Goal: Task Accomplishment & Management: Manage account settings

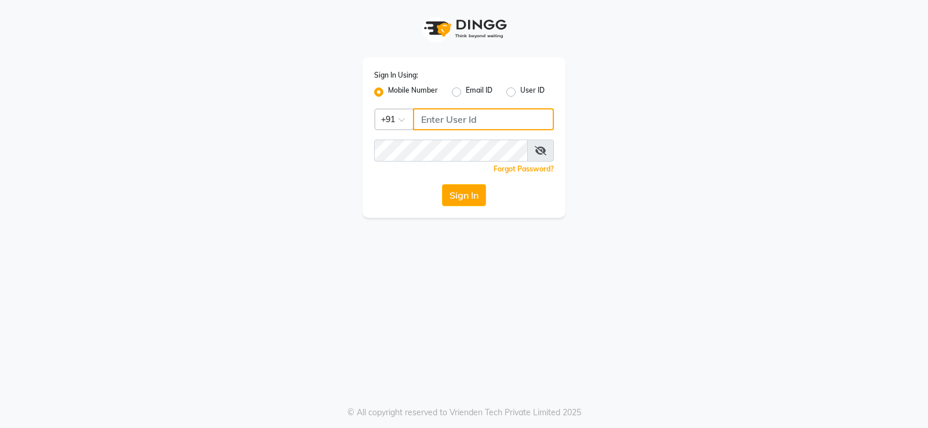
click at [448, 115] on input "Username" at bounding box center [483, 119] width 141 height 22
type input "9866118271"
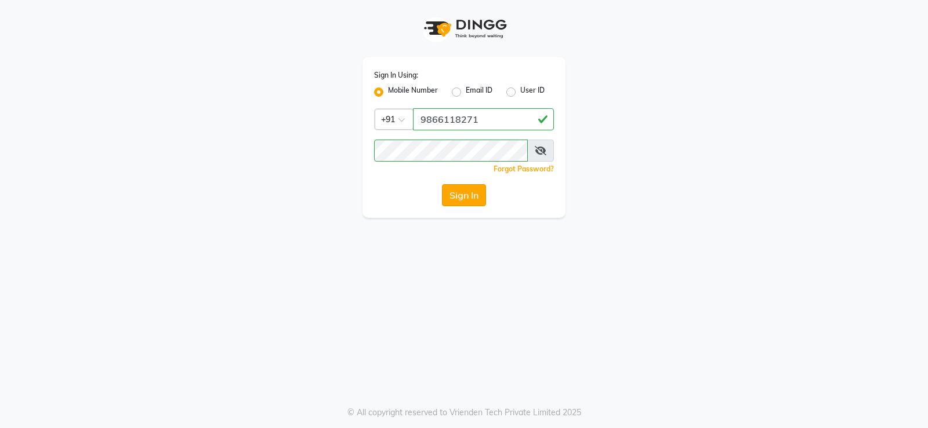
click at [468, 198] on button "Sign In" at bounding box center [464, 195] width 44 height 22
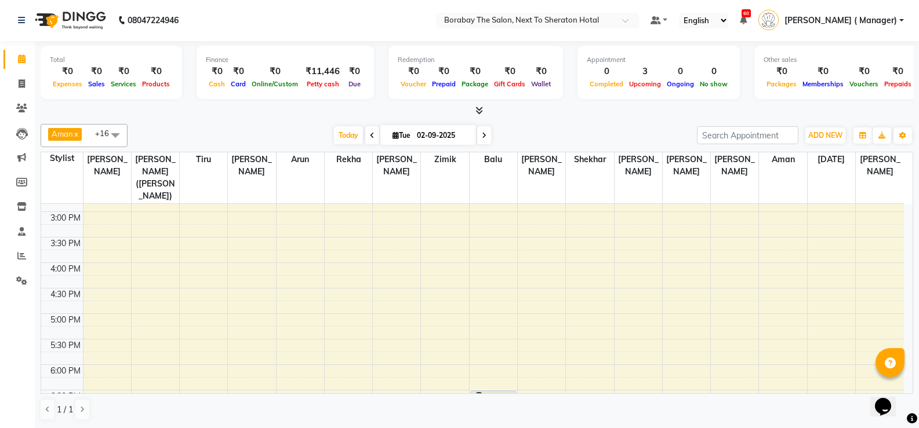
scroll to position [287, 0]
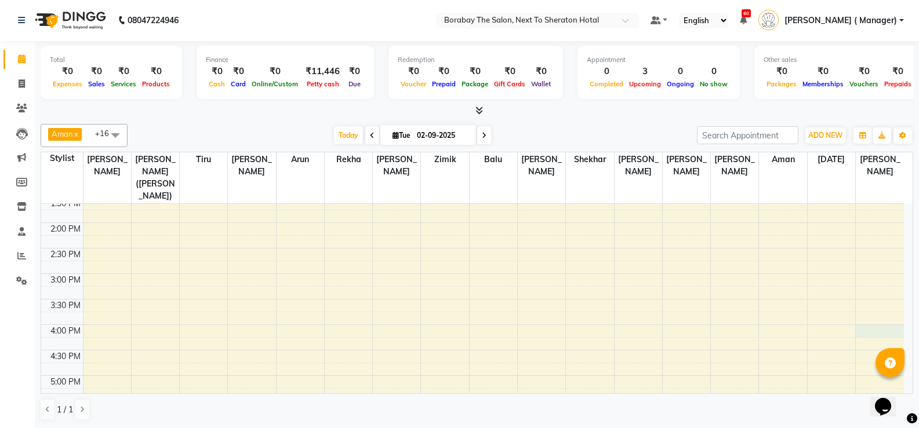
click at [865, 314] on div "8:00 AM 8:30 AM 9:00 AM 9:30 AM 10:00 AM 10:30 AM 11:00 AM 11:30 AM 12:00 PM 12…" at bounding box center [472, 248] width 863 height 663
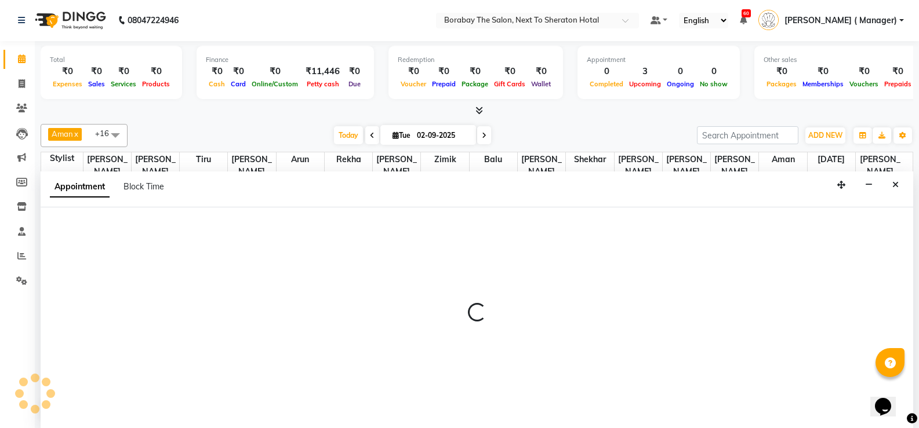
select select "90282"
select select "tentative"
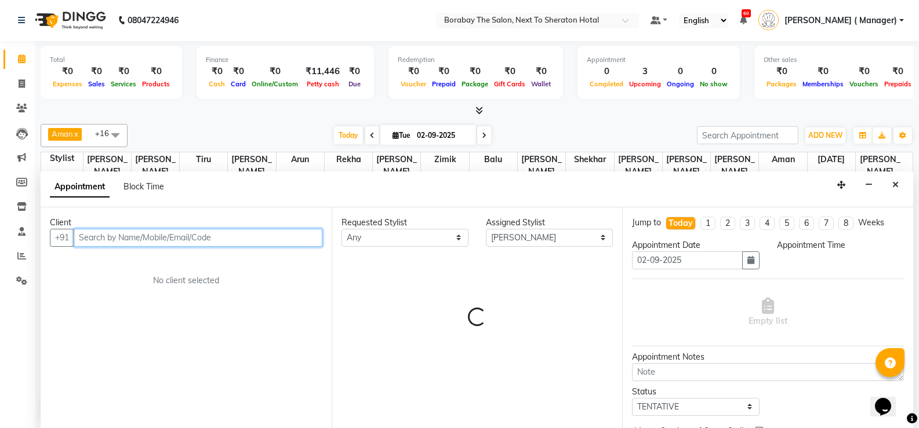
select select "960"
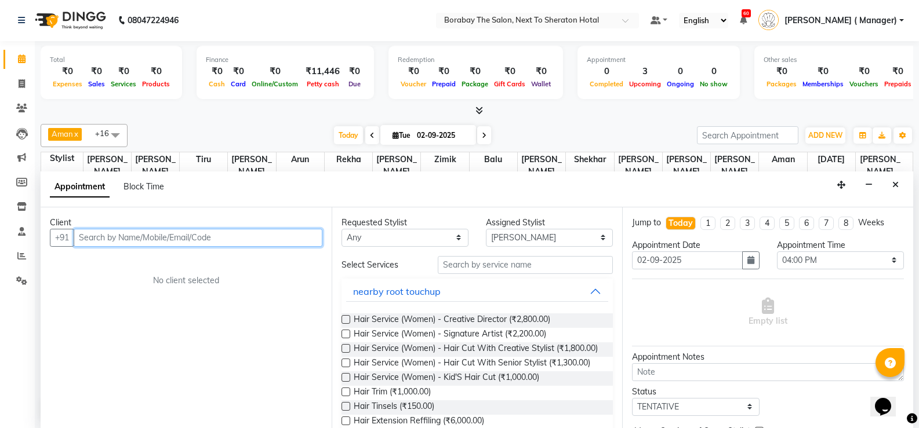
click at [106, 237] on input "text" at bounding box center [198, 238] width 249 height 18
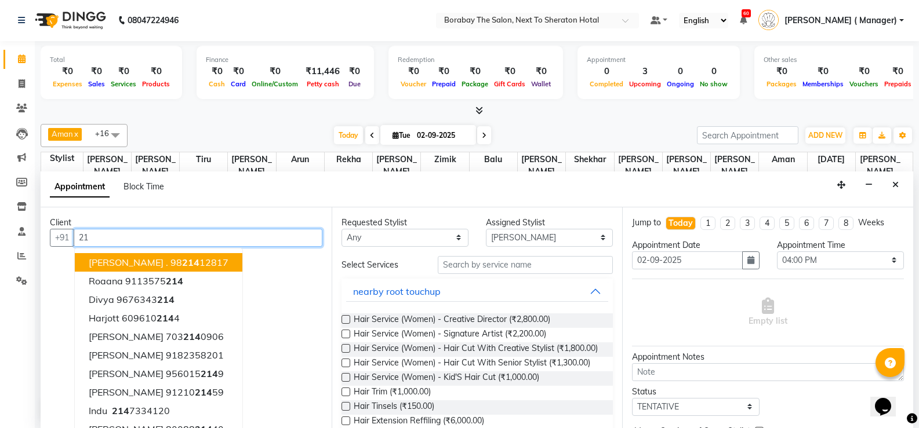
type input "2"
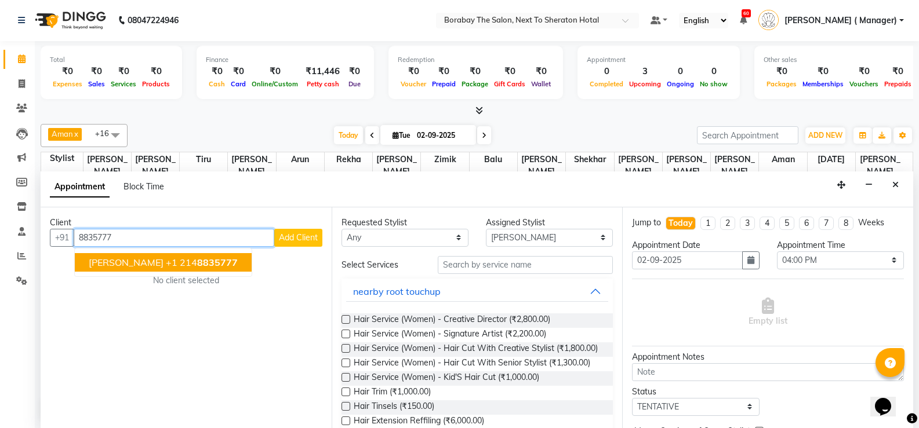
click at [135, 263] on button "[PERSON_NAME] [PHONE_NUMBER]" at bounding box center [163, 262] width 177 height 19
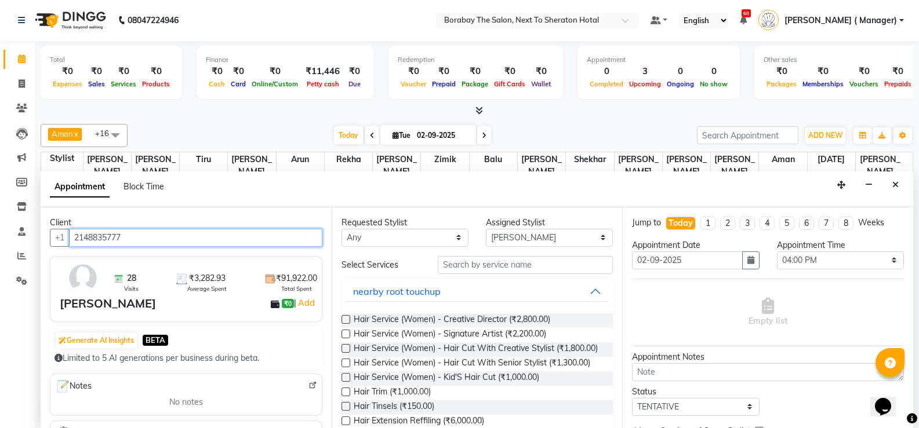
type input "2148835777"
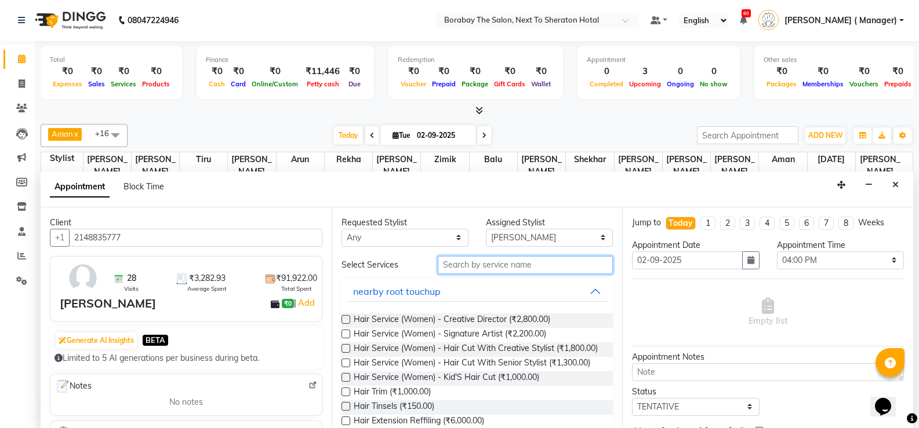
click at [467, 266] on input "text" at bounding box center [525, 265] width 175 height 18
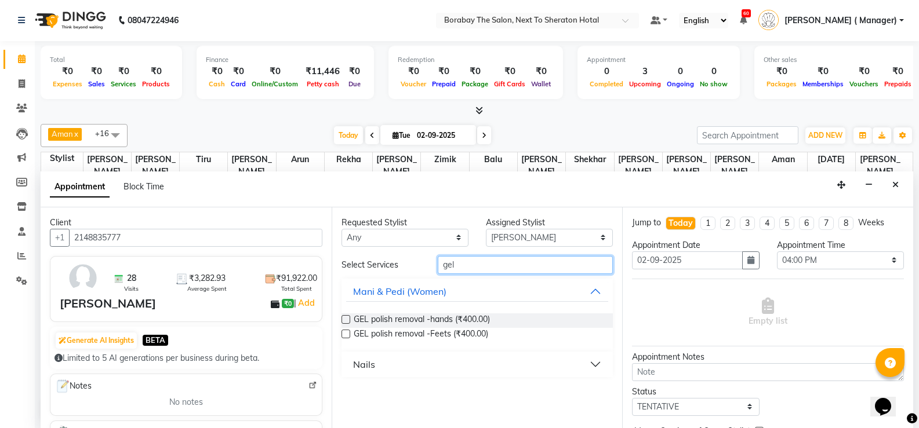
type input "gel"
click at [446, 370] on button "Nails" at bounding box center [477, 364] width 263 height 21
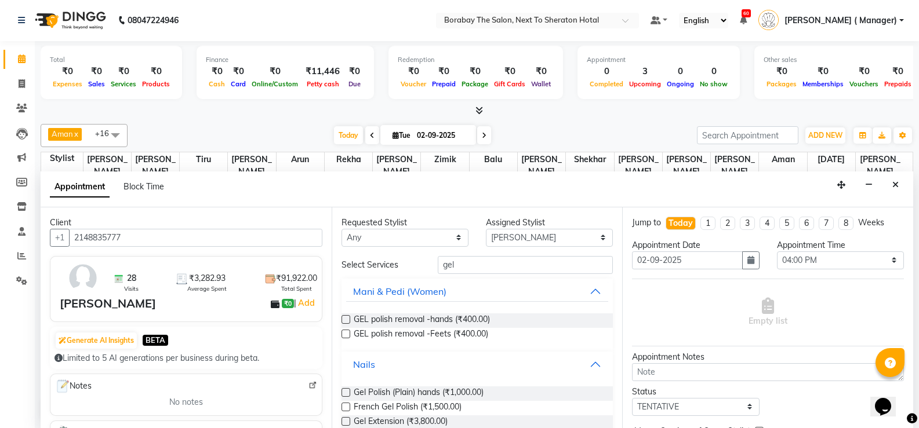
scroll to position [49, 0]
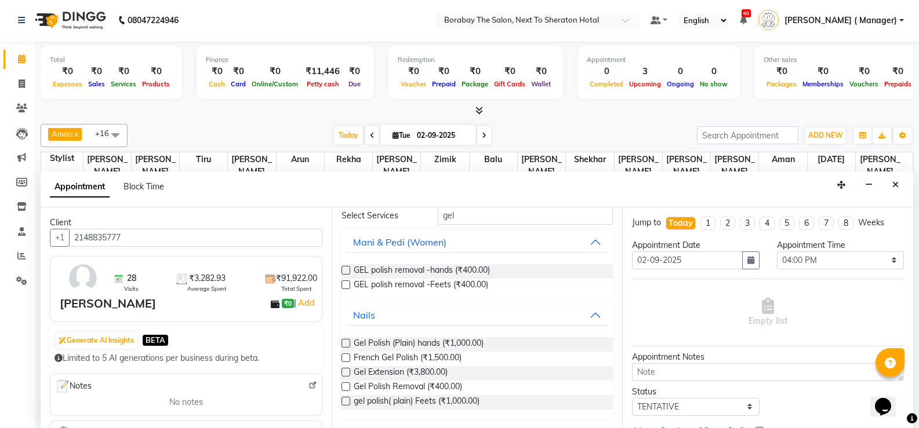
click at [346, 340] on label at bounding box center [345, 343] width 9 height 9
click at [346, 341] on input "checkbox" at bounding box center [345, 345] width 8 height 8
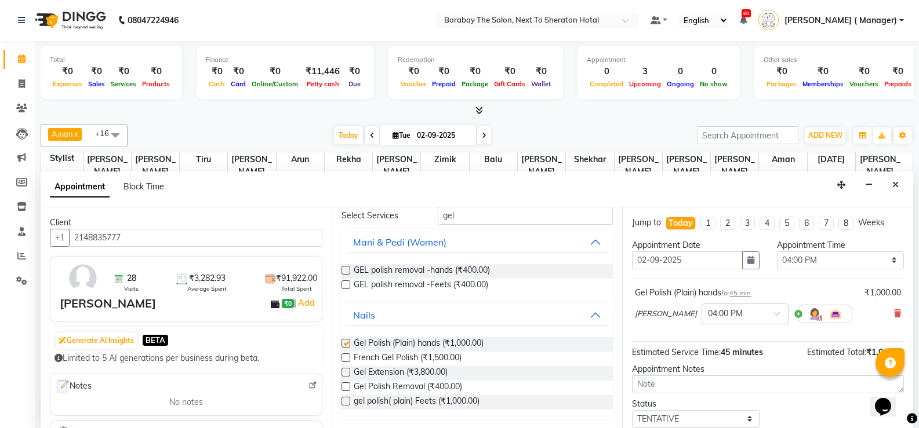
checkbox input "false"
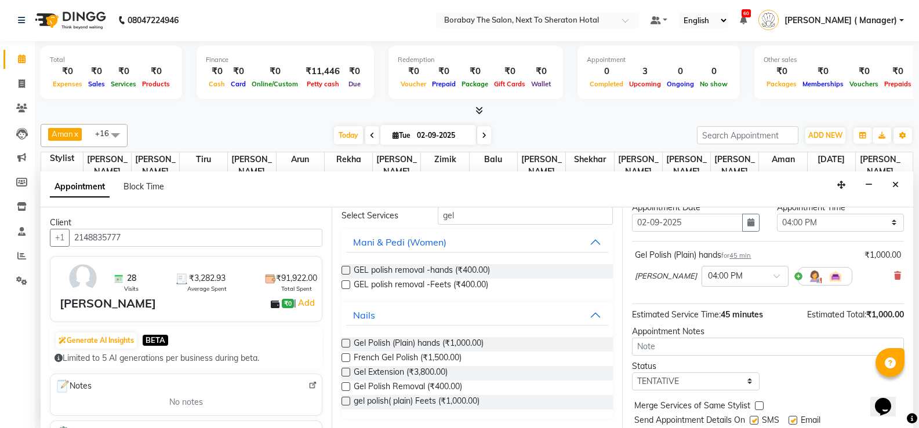
scroll to position [58, 0]
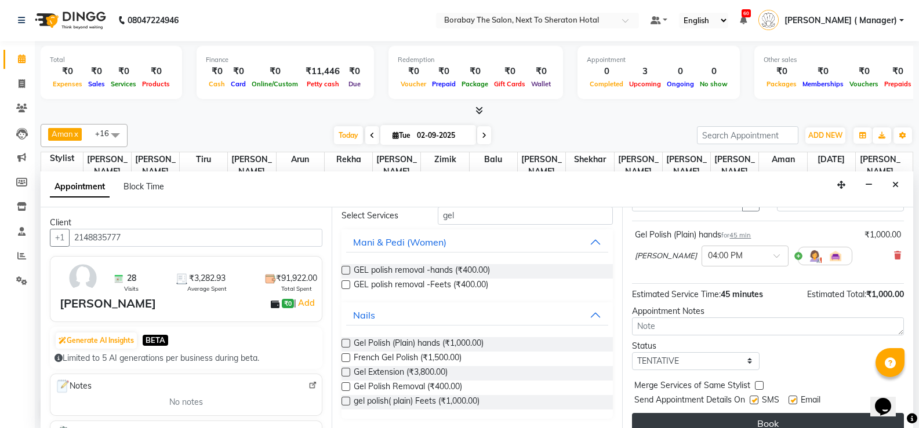
click at [755, 417] on button "Book" at bounding box center [768, 423] width 272 height 21
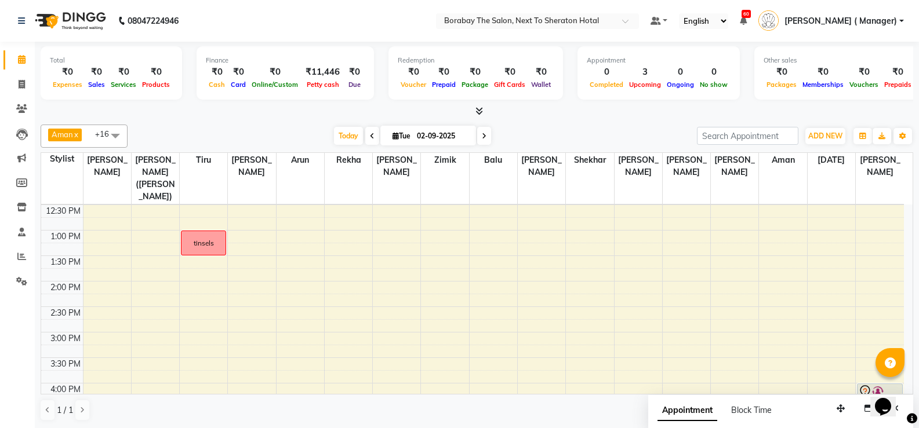
scroll to position [113, 0]
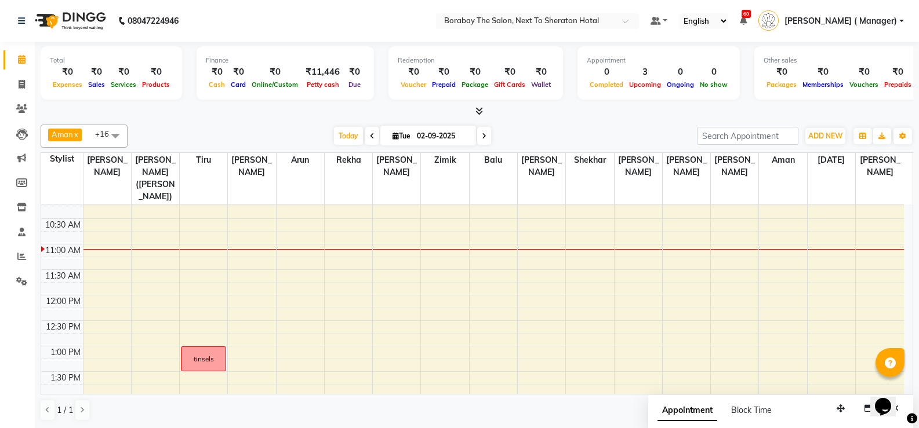
click at [477, 243] on div "8:00 AM 8:30 AM 9:00 AM 9:30 AM 10:00 AM 10:30 AM 11:00 AM 11:30 AM 12:00 PM 12…" at bounding box center [472, 423] width 863 height 663
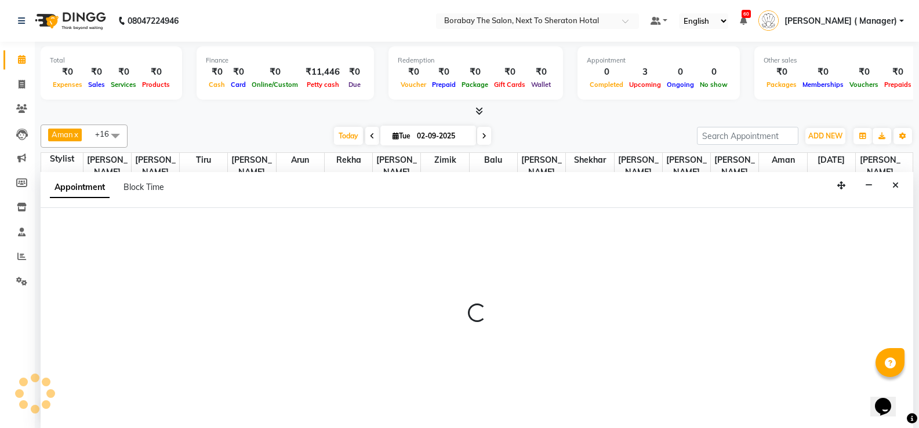
scroll to position [1, 0]
select select "31366"
select select "660"
select select "tentative"
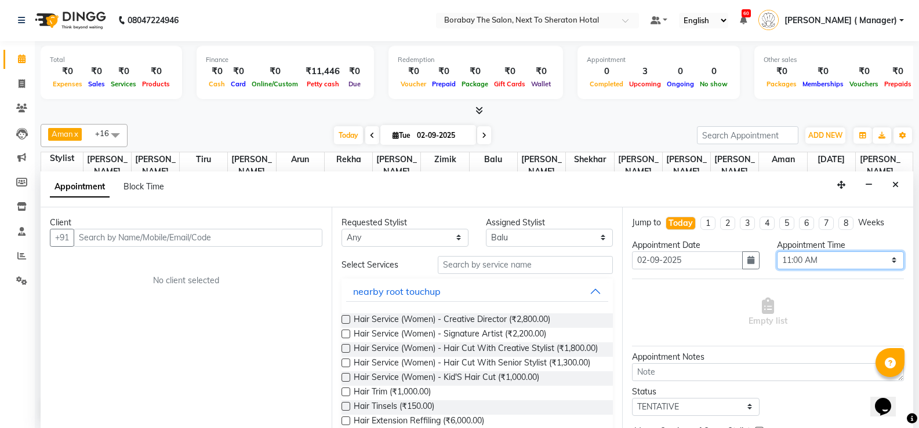
click at [802, 255] on select "Select 09:00 AM 09:15 AM 09:30 AM 09:45 AM 10:00 AM 10:15 AM 10:30 AM 10:45 AM …" at bounding box center [840, 261] width 127 height 18
select select "675"
click at [777, 252] on select "Select 09:00 AM 09:15 AM 09:30 AM 09:45 AM 10:00 AM 10:15 AM 10:30 AM 10:45 AM …" at bounding box center [840, 261] width 127 height 18
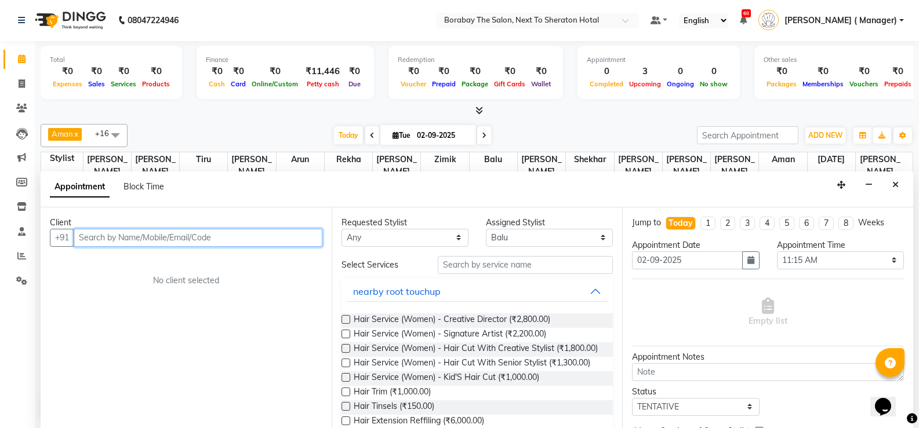
click at [154, 239] on input "text" at bounding box center [198, 238] width 249 height 18
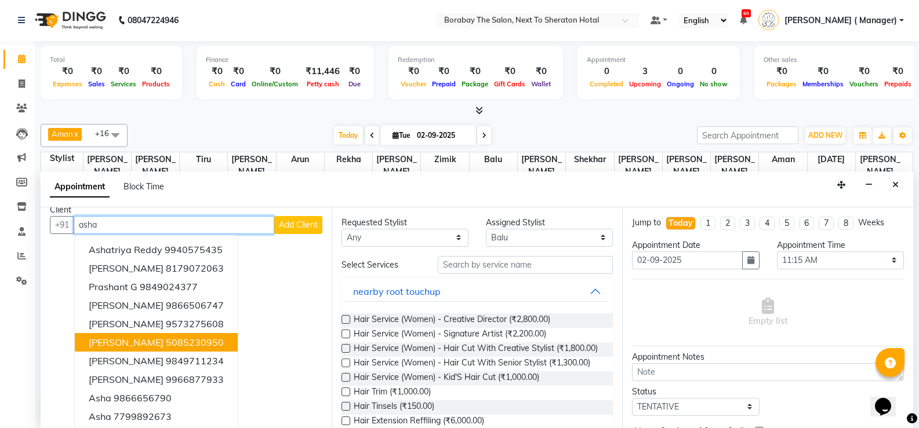
scroll to position [16, 0]
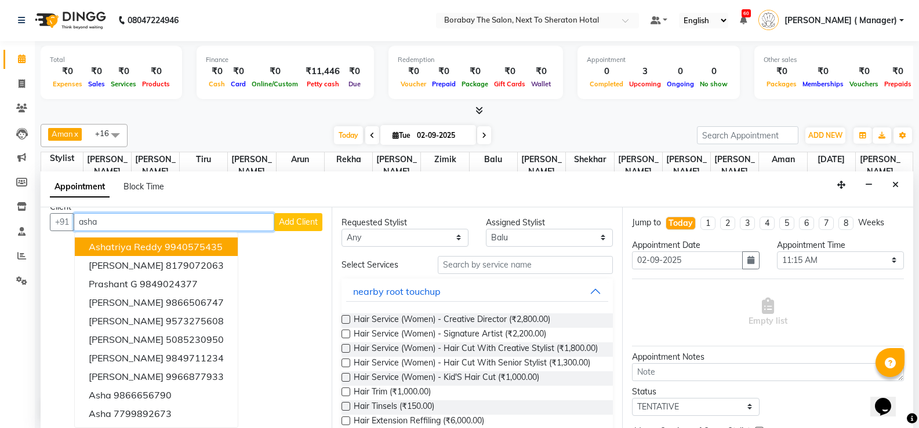
click at [182, 227] on input "asha" at bounding box center [174, 222] width 201 height 18
click at [196, 219] on input "asha" at bounding box center [174, 222] width 201 height 18
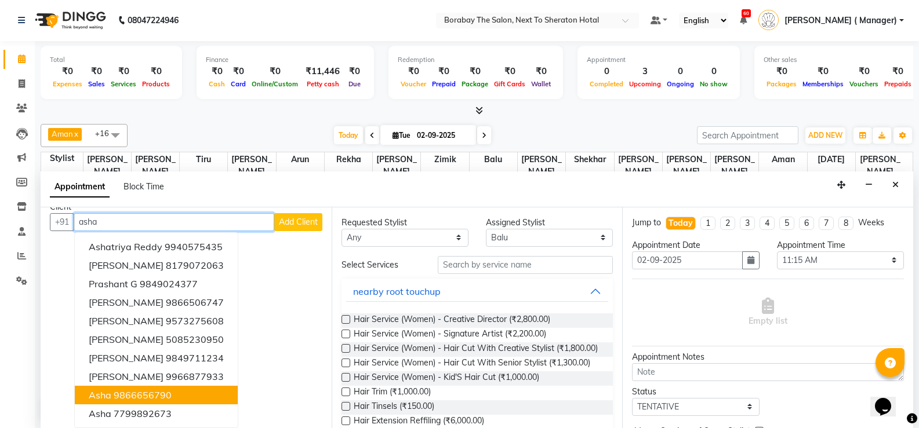
click at [118, 397] on ngb-highlight "9866656790" at bounding box center [143, 396] width 58 height 12
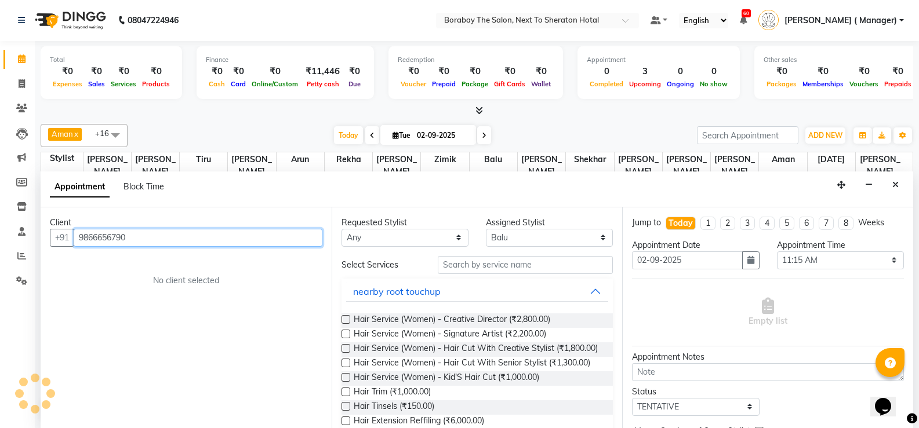
scroll to position [0, 0]
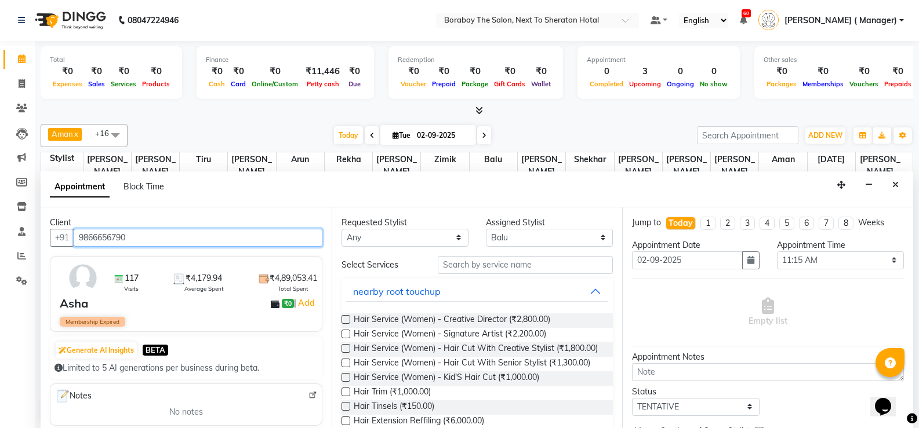
type input "9866656790"
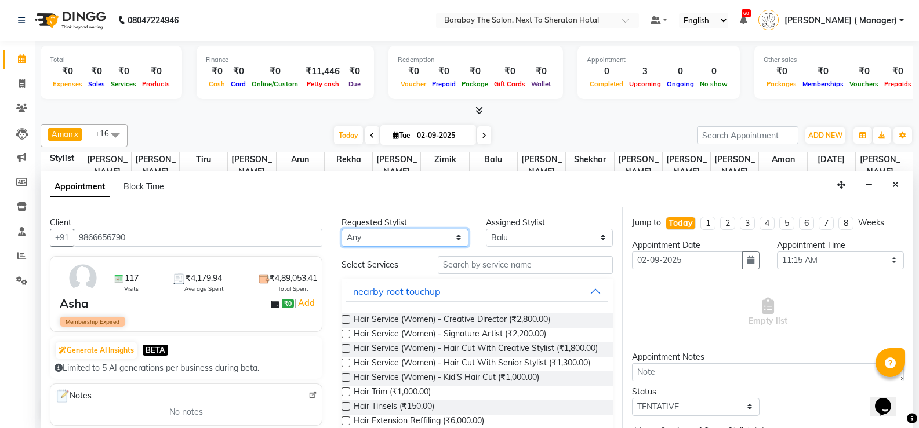
click at [413, 230] on select "Any [PERSON_NAME] [PERSON_NAME] [PERSON_NAME] (Sameer) [DATE] [PERSON_NAME] [PE…" at bounding box center [404, 238] width 127 height 18
select select "31366"
click at [341, 229] on select "Any [PERSON_NAME] [PERSON_NAME] [PERSON_NAME] (Sameer) [DATE] [PERSON_NAME] [PE…" at bounding box center [404, 238] width 127 height 18
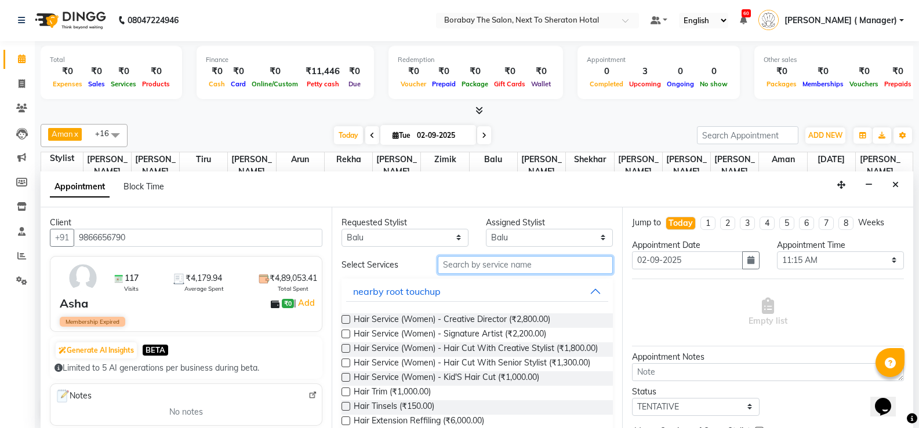
click at [483, 268] on input "text" at bounding box center [525, 265] width 175 height 18
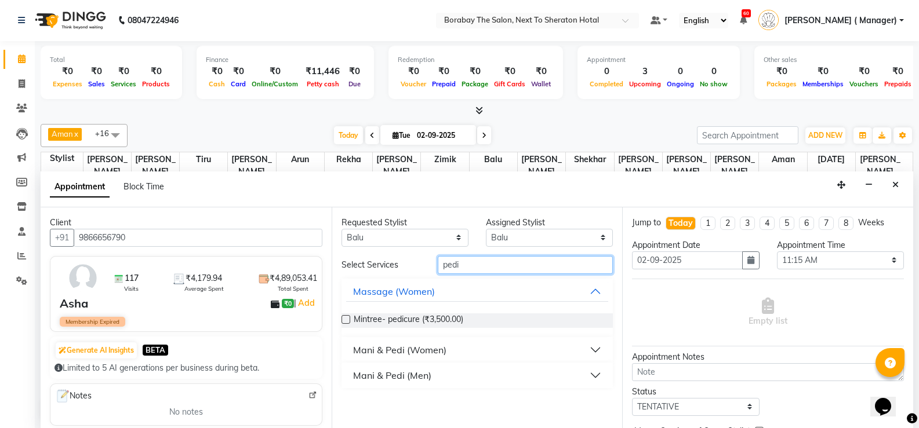
type input "pedi"
click at [397, 373] on div "Mani & Pedi (Men)" at bounding box center [392, 376] width 78 height 14
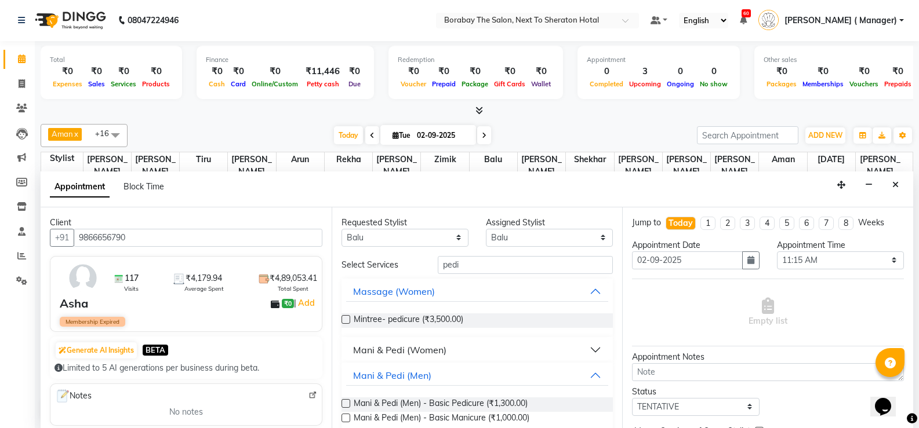
click at [411, 344] on div "Mani & Pedi (Women)" at bounding box center [399, 350] width 93 height 14
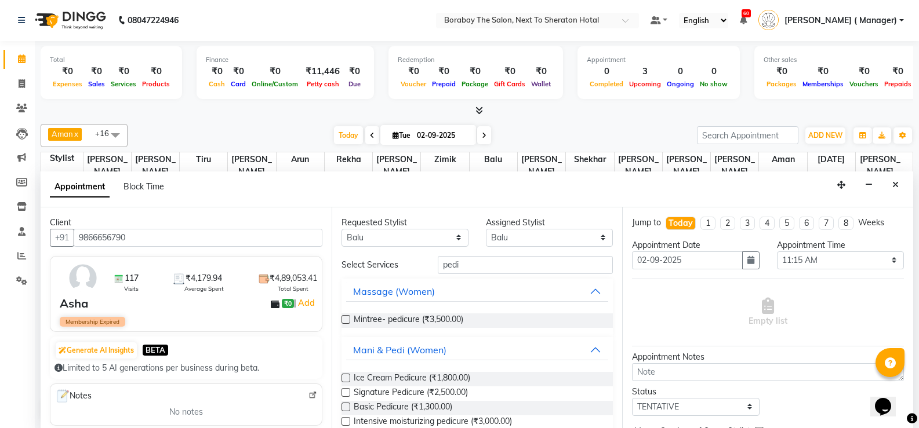
click at [348, 392] on label at bounding box center [345, 392] width 9 height 9
click at [348, 392] on input "checkbox" at bounding box center [345, 394] width 8 height 8
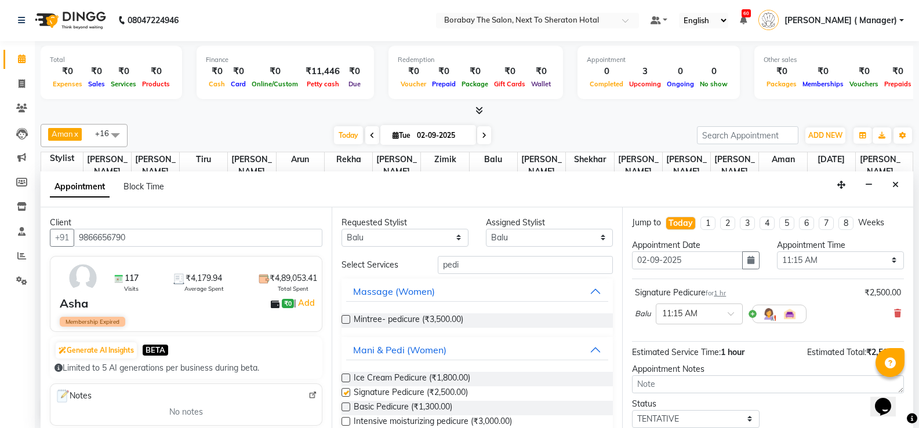
checkbox input "false"
click at [432, 235] on select "Any [PERSON_NAME] [PERSON_NAME] [PERSON_NAME] (Sameer) [DATE] [PERSON_NAME] [PE…" at bounding box center [404, 238] width 127 height 18
select select "32380"
click at [341, 229] on select "Any [PERSON_NAME] [PERSON_NAME] [PERSON_NAME] (Sameer) [DATE] [PERSON_NAME] [PE…" at bounding box center [404, 238] width 127 height 18
select select "32380"
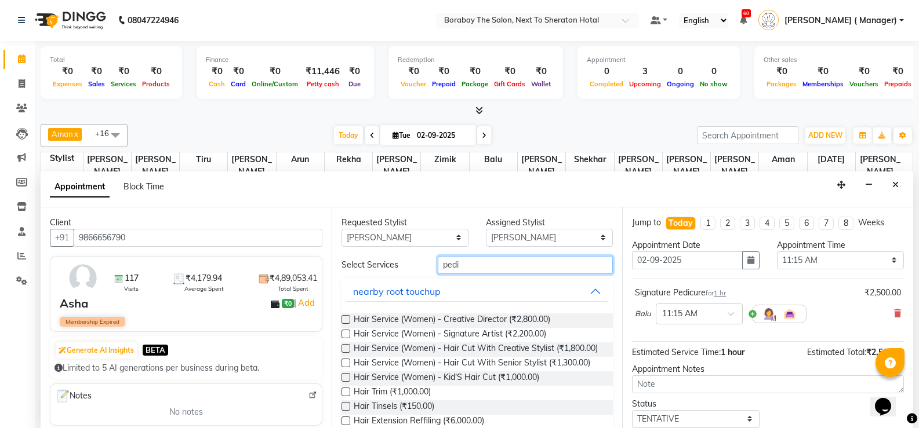
click at [490, 258] on input "pedi" at bounding box center [525, 265] width 175 height 18
type input "p"
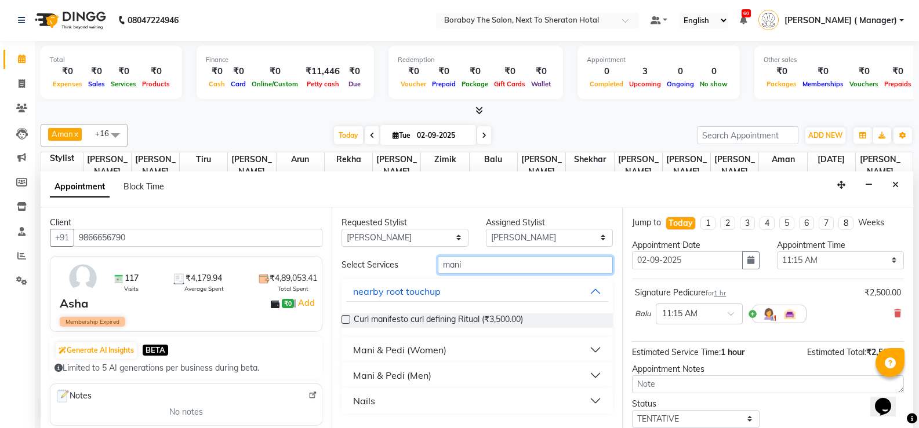
type input "mani"
click at [425, 346] on div "Mani & Pedi (Women)" at bounding box center [399, 350] width 93 height 14
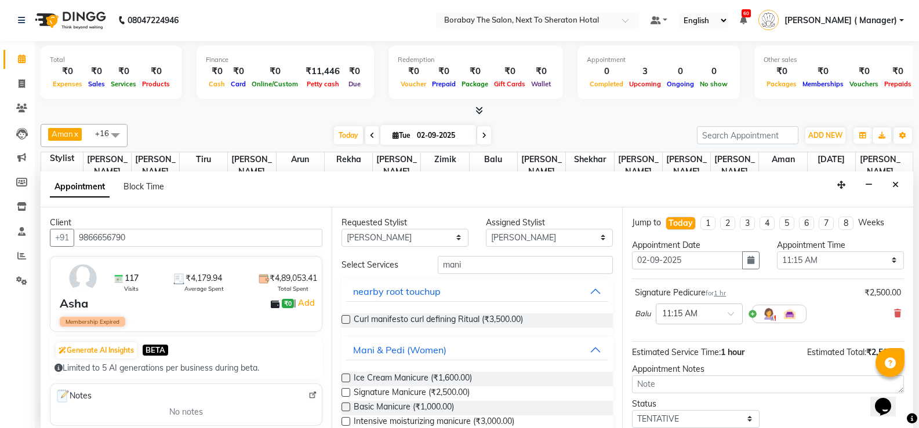
click at [348, 392] on label at bounding box center [345, 392] width 9 height 9
click at [348, 392] on input "checkbox" at bounding box center [345, 394] width 8 height 8
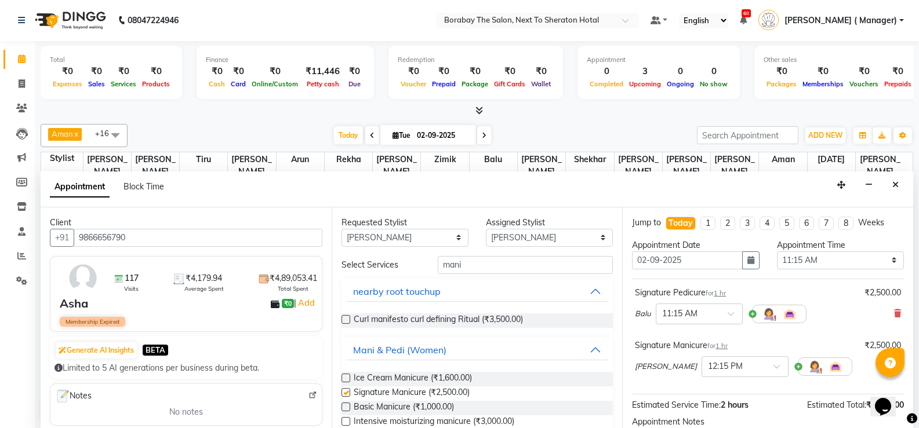
checkbox input "false"
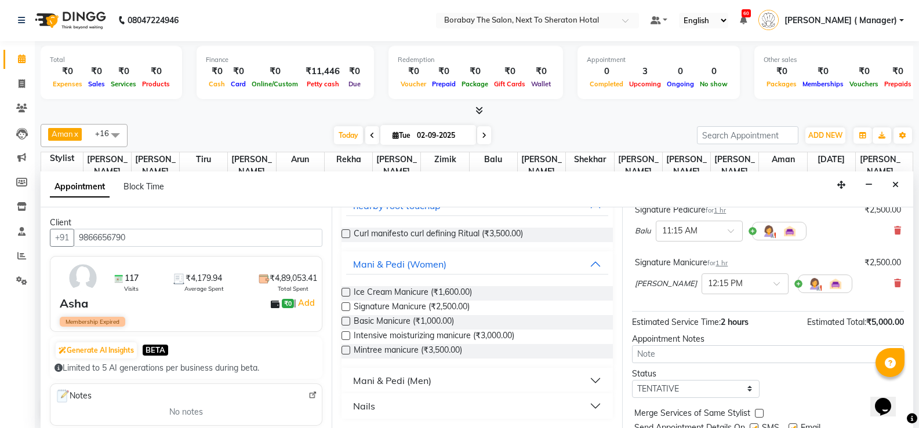
scroll to position [126, 0]
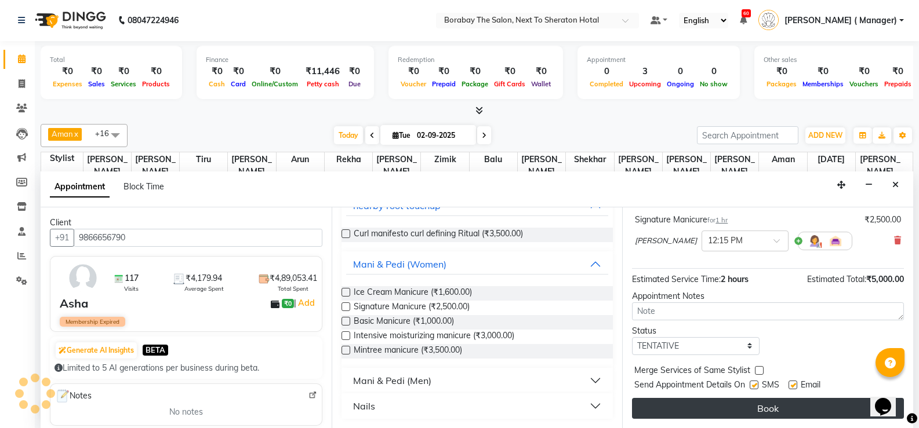
click at [696, 409] on button "Book" at bounding box center [768, 408] width 272 height 21
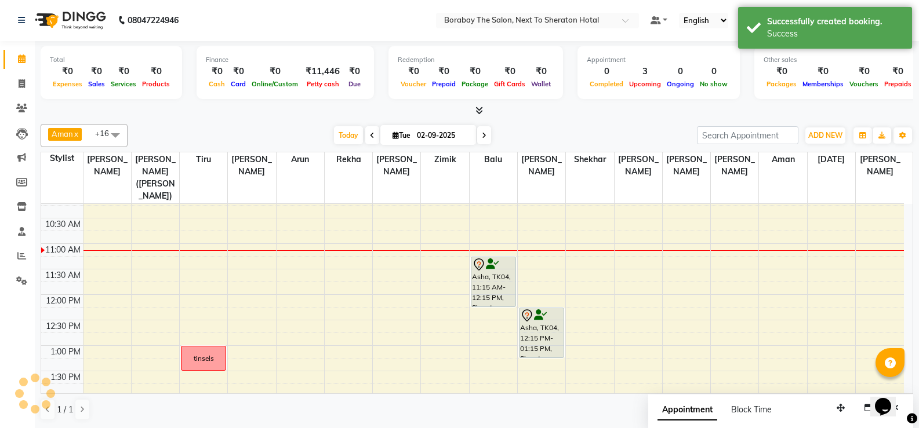
scroll to position [0, 0]
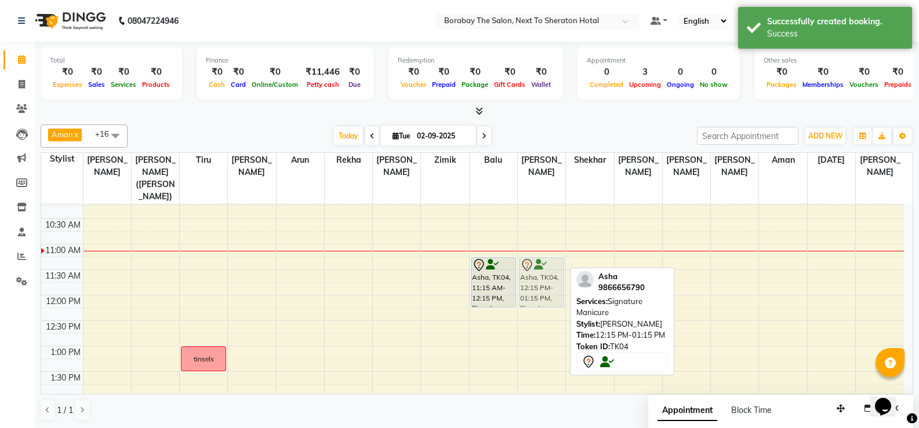
drag, startPoint x: 529, startPoint y: 315, endPoint x: 530, endPoint y: 267, distance: 48.7
click at [530, 267] on div "Asha, TK04, 12:15 PM-01:15 PM, Signature Manicure Neeti, TK02, 07:00 PM-07:45 P…" at bounding box center [542, 423] width 48 height 663
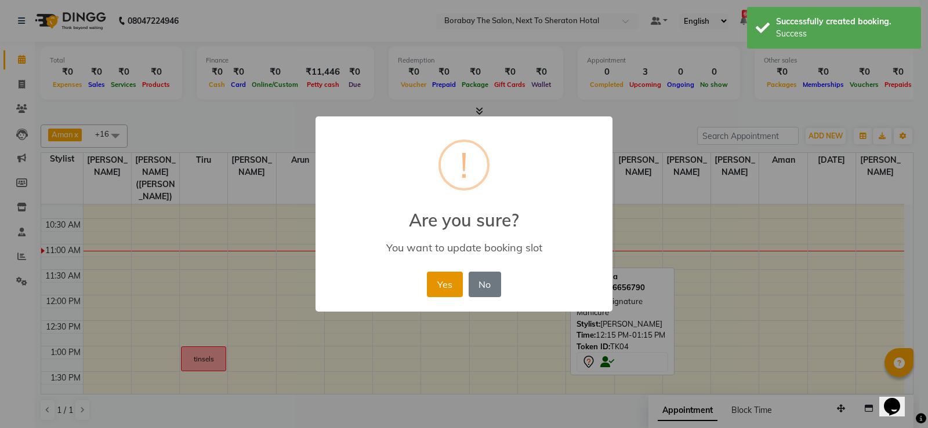
click at [448, 281] on button "Yes" at bounding box center [444, 285] width 35 height 26
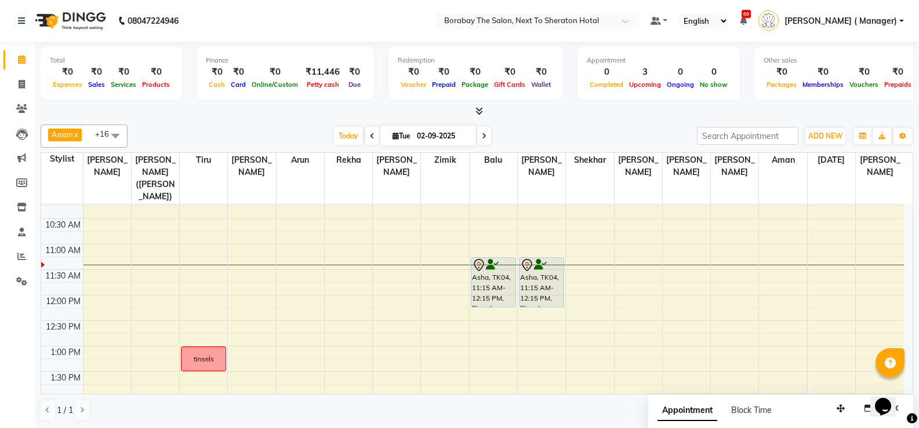
click at [285, 232] on div "8:00 AM 8:30 AM 9:00 AM 9:30 AM 10:00 AM 10:30 AM 11:00 AM 11:30 AM 12:00 PM 12…" at bounding box center [472, 423] width 863 height 663
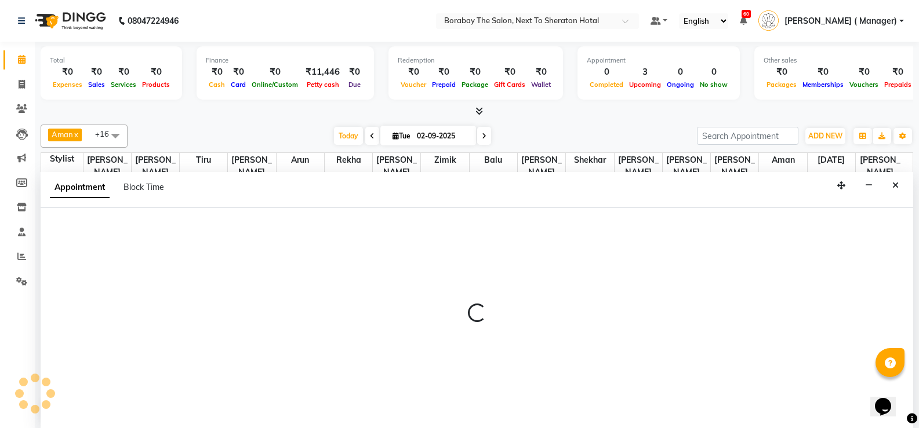
scroll to position [1, 0]
select select "31359"
select select "tentative"
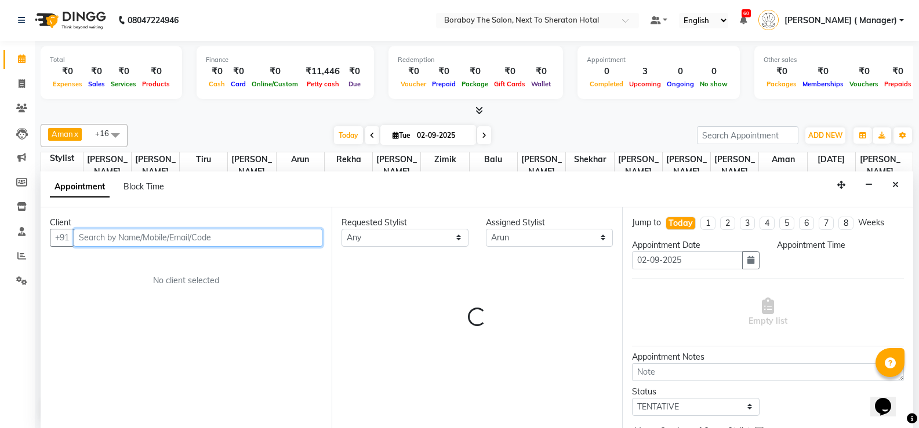
select select "660"
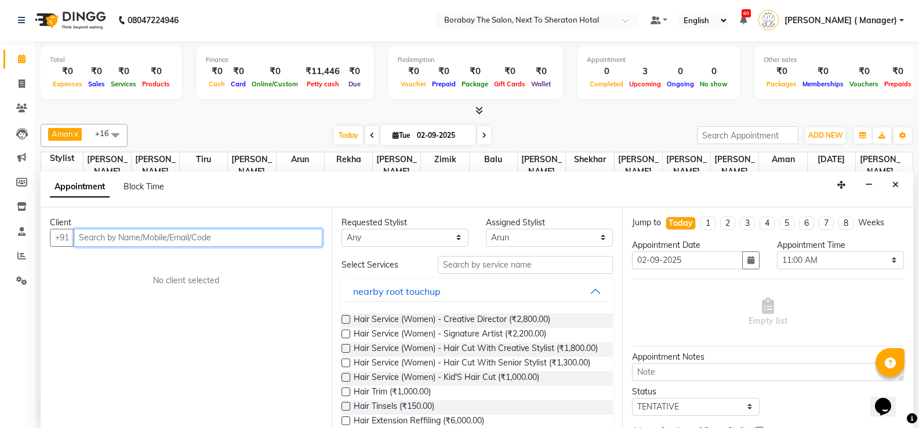
click at [136, 241] on input "text" at bounding box center [198, 238] width 249 height 18
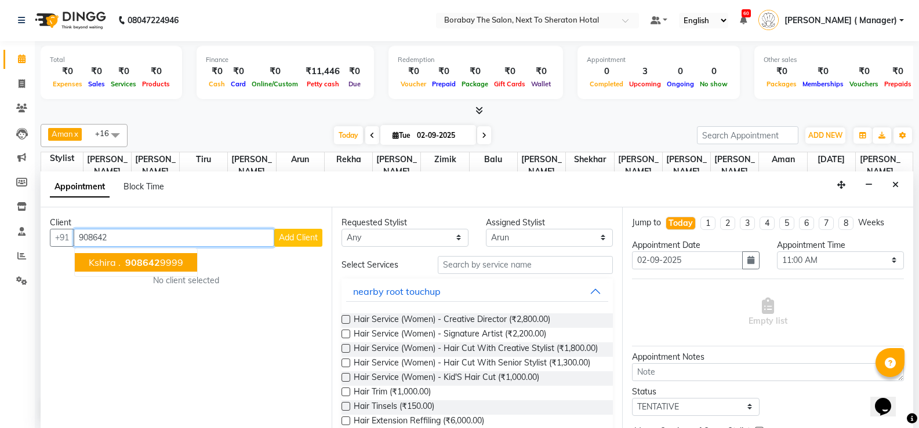
click at [145, 260] on span "908642" at bounding box center [142, 263] width 35 height 12
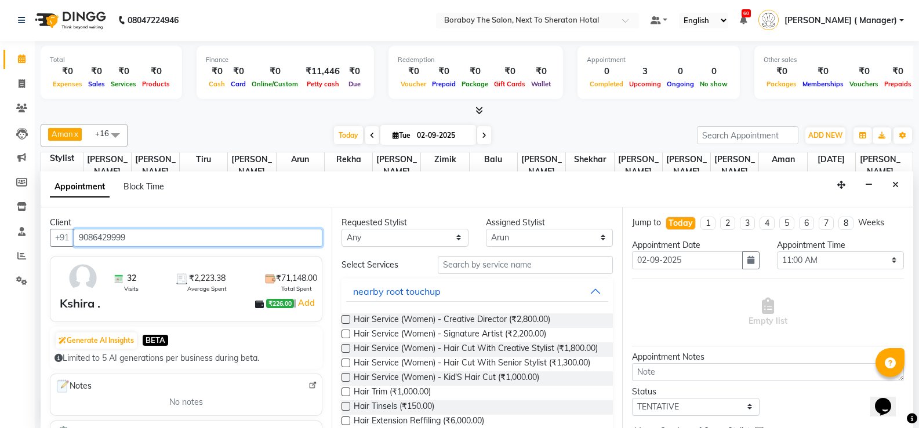
type input "9086429999"
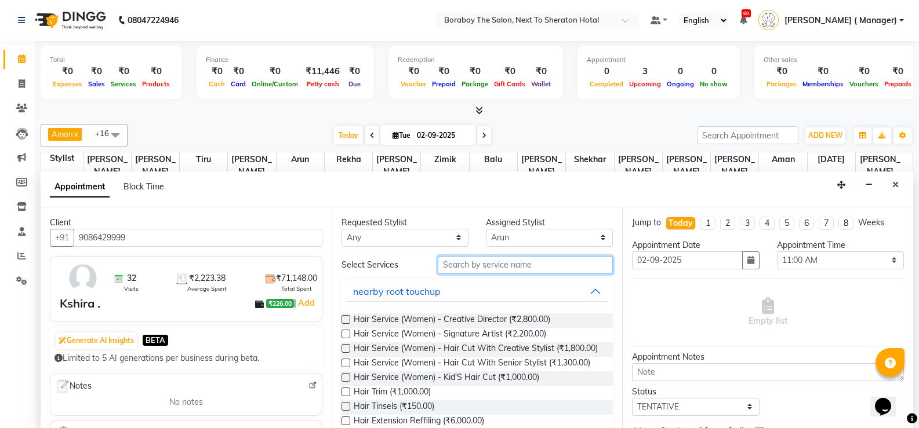
click at [489, 266] on input "text" at bounding box center [525, 265] width 175 height 18
type input "h"
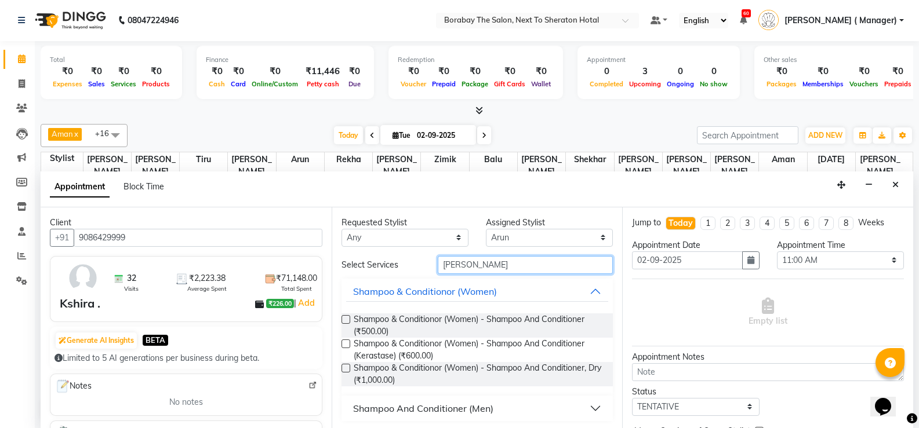
type input "[PERSON_NAME]"
click at [345, 342] on label at bounding box center [345, 344] width 9 height 9
click at [345, 342] on input "checkbox" at bounding box center [345, 345] width 8 height 8
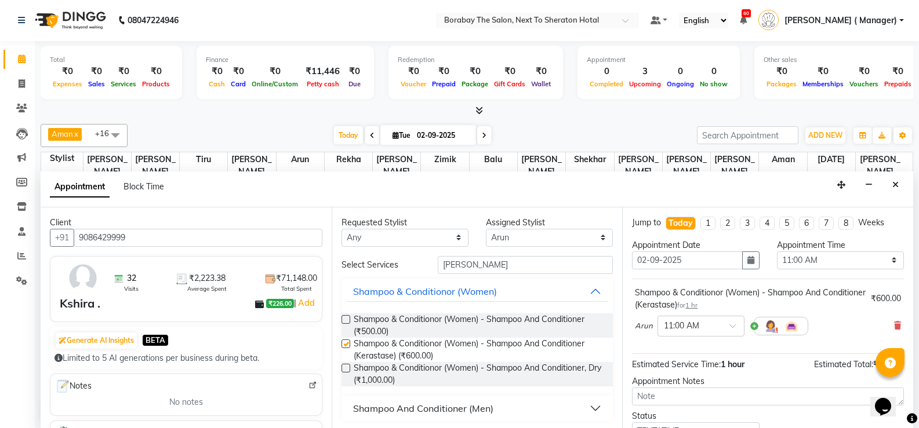
checkbox input "false"
click at [486, 266] on input "[PERSON_NAME]" at bounding box center [525, 265] width 175 height 18
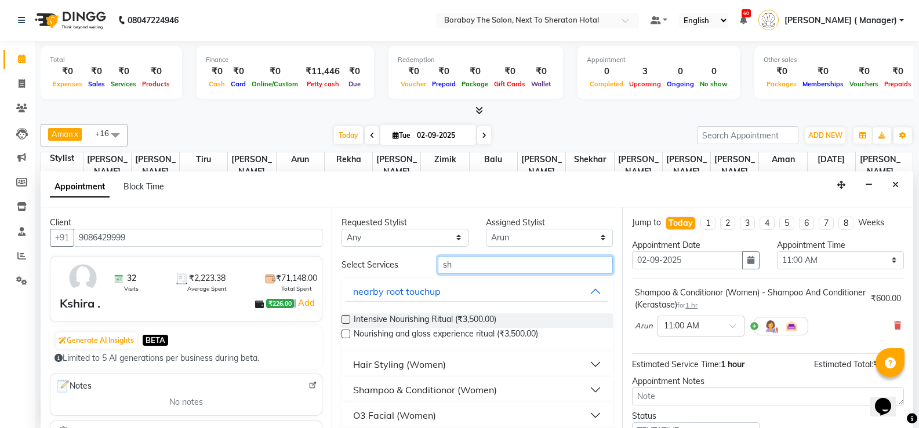
type input "s"
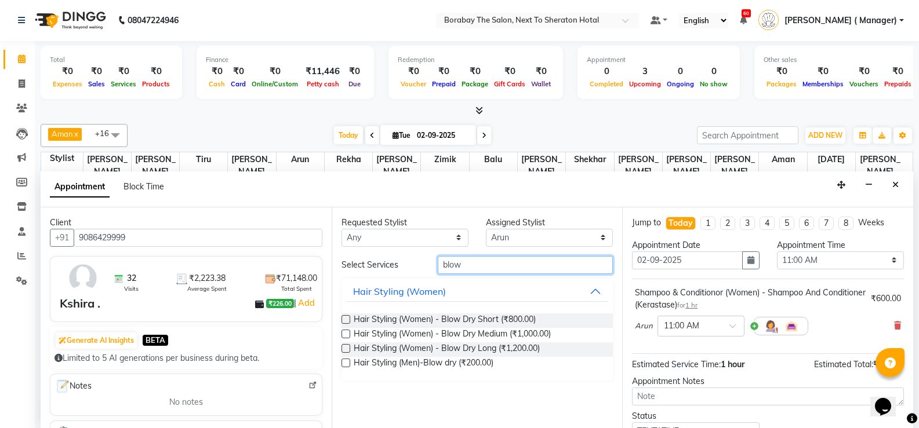
type input "blow"
click at [343, 333] on label at bounding box center [345, 334] width 9 height 9
click at [343, 333] on input "checkbox" at bounding box center [345, 336] width 8 height 8
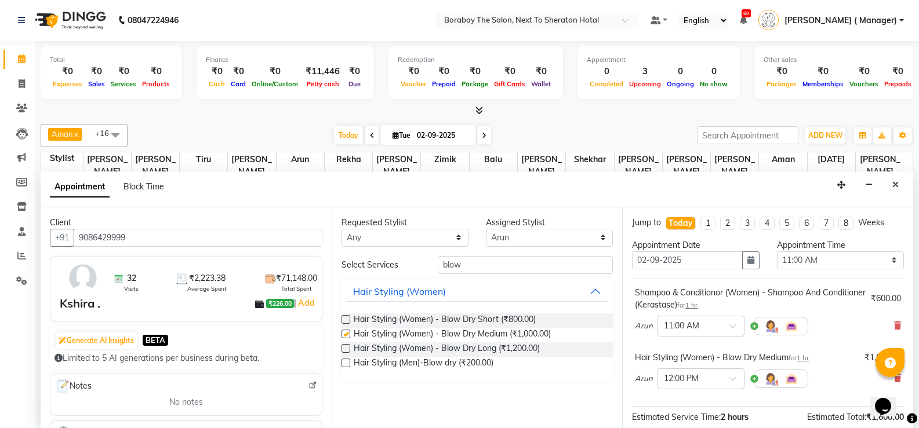
checkbox input "false"
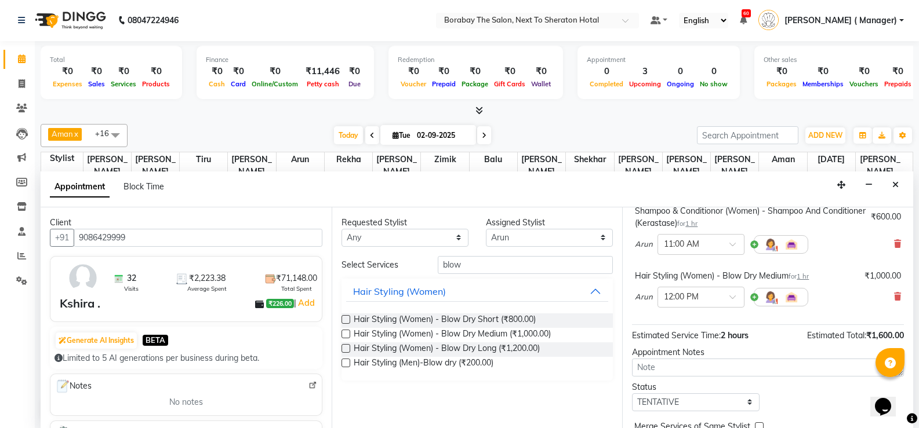
scroll to position [138, 0]
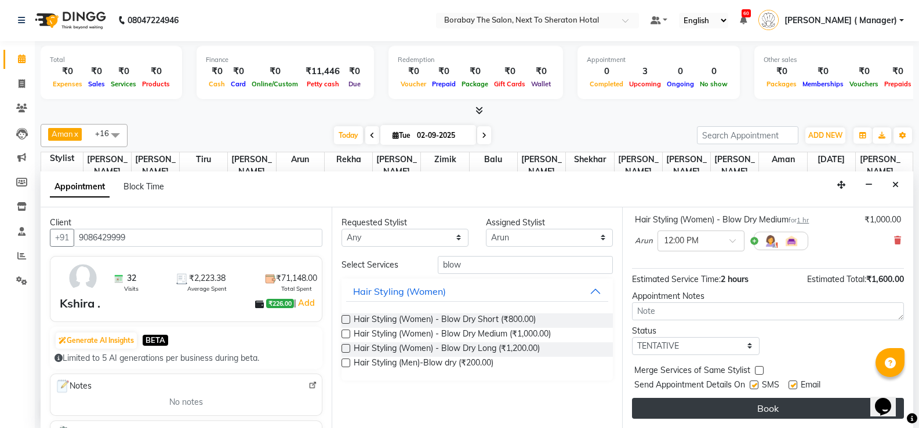
click at [715, 403] on button "Book" at bounding box center [768, 408] width 272 height 21
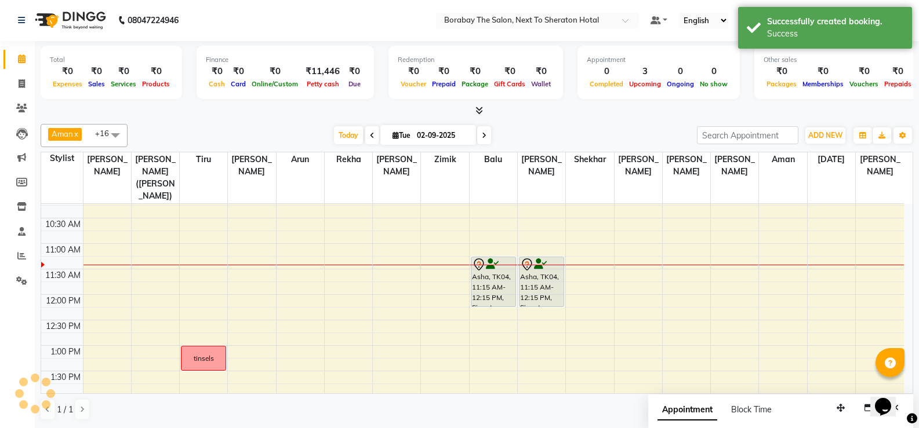
scroll to position [0, 0]
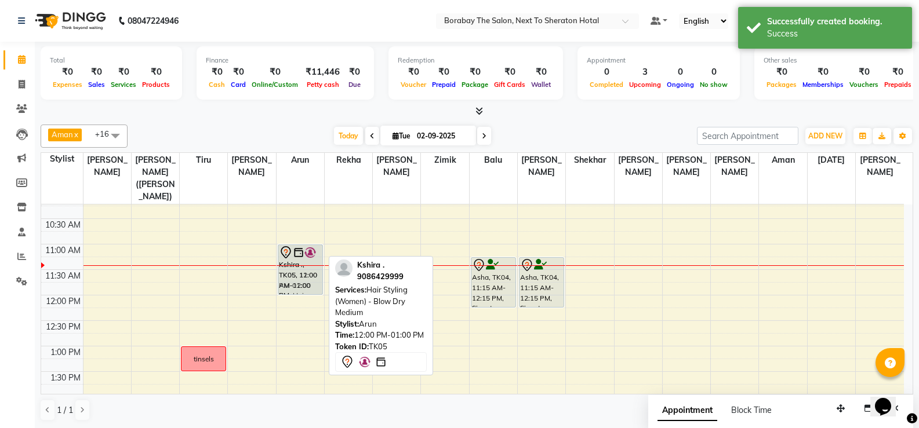
drag, startPoint x: 304, startPoint y: 306, endPoint x: 306, endPoint y: 253, distance: 52.8
click at [306, 253] on div "Kshira ., TK05, 11:00 AM-12:00 PM, Shampoo & Conditionor (Women) - Shampoo And …" at bounding box center [301, 423] width 48 height 663
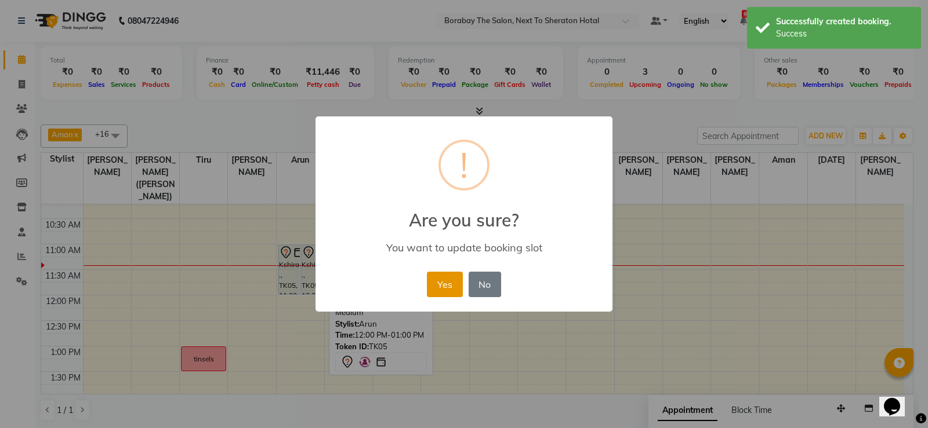
click at [445, 282] on button "Yes" at bounding box center [444, 285] width 35 height 26
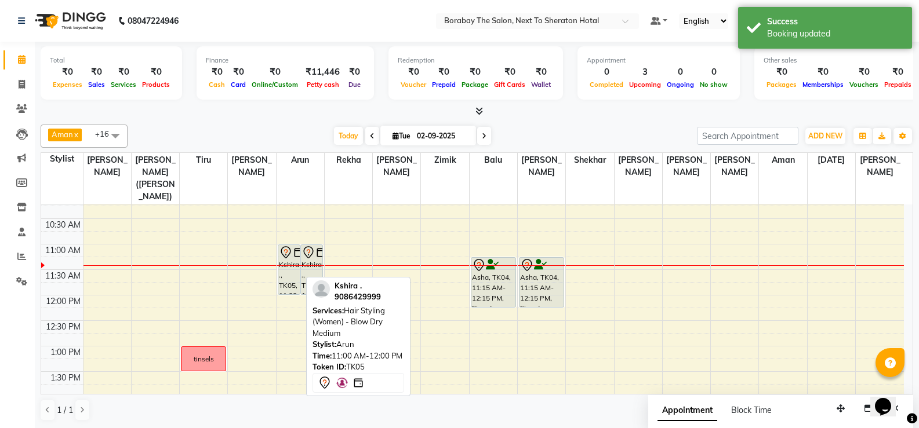
click at [288, 261] on div "Kshira ., TK05, 11:00 AM-12:00 PM, Hair Styling (Women) - Blow Dry Medium" at bounding box center [288, 269] width 21 height 49
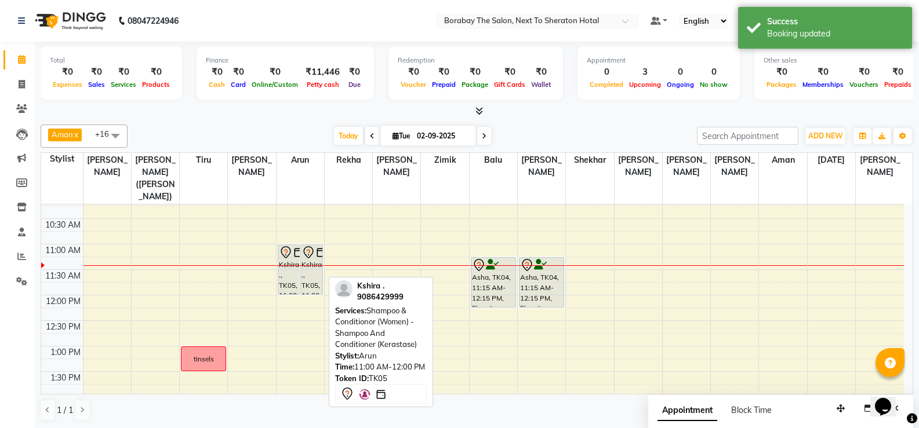
click at [301, 246] on icon at bounding box center [308, 253] width 14 height 14
select select "7"
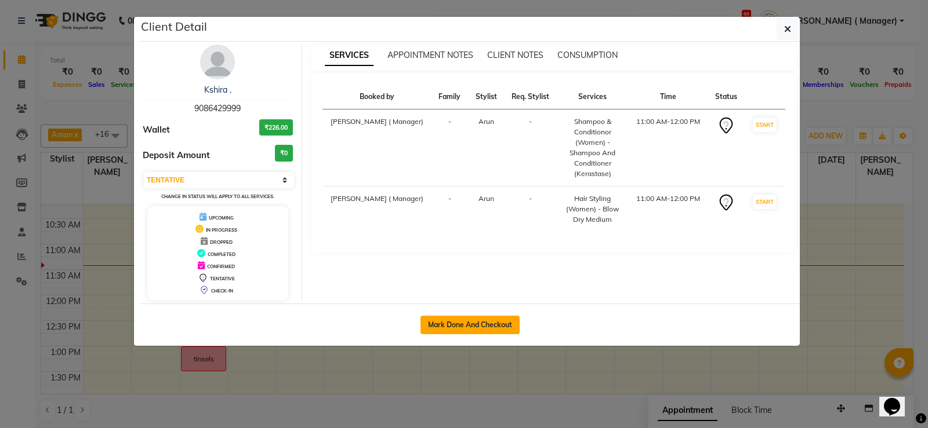
click at [456, 326] on button "Mark Done And Checkout" at bounding box center [469, 325] width 99 height 19
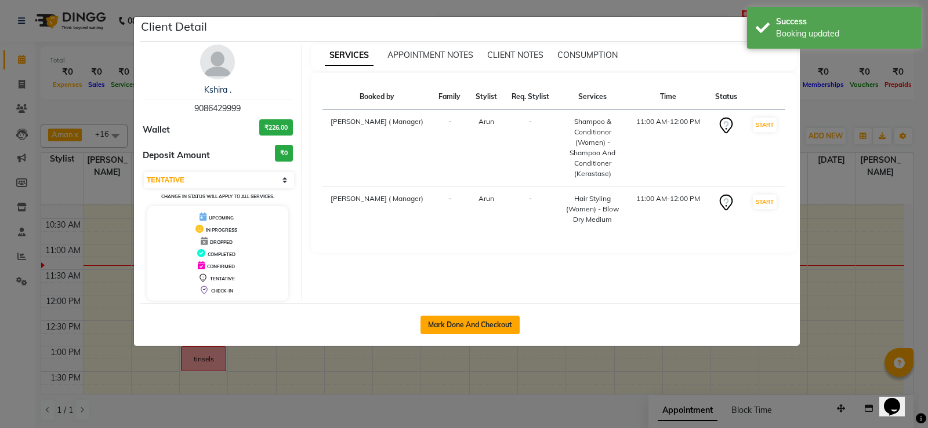
select select "service"
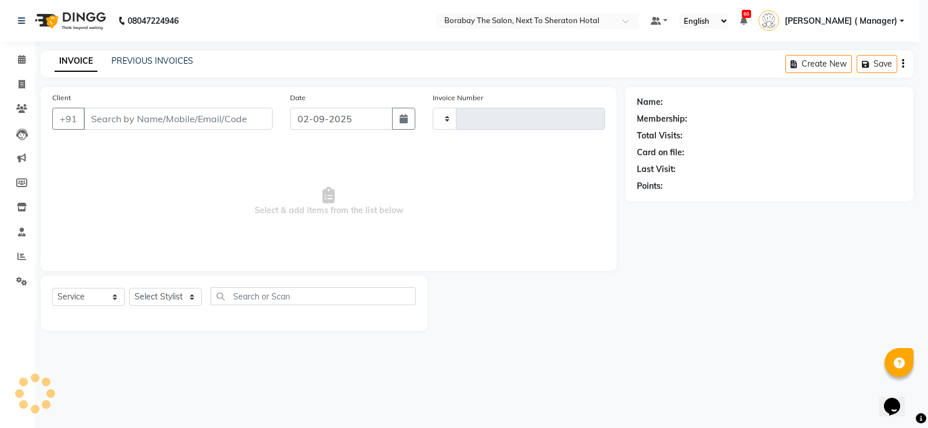
type input "3446"
select select "4945"
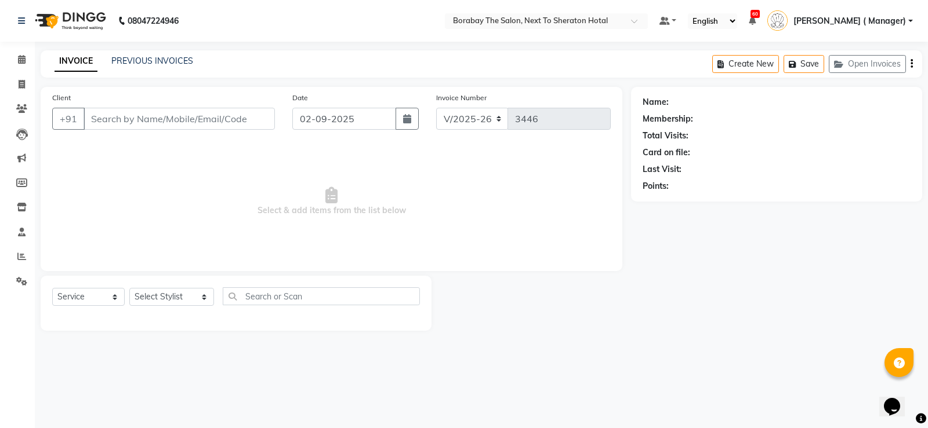
type input "9086429999"
select select "31359"
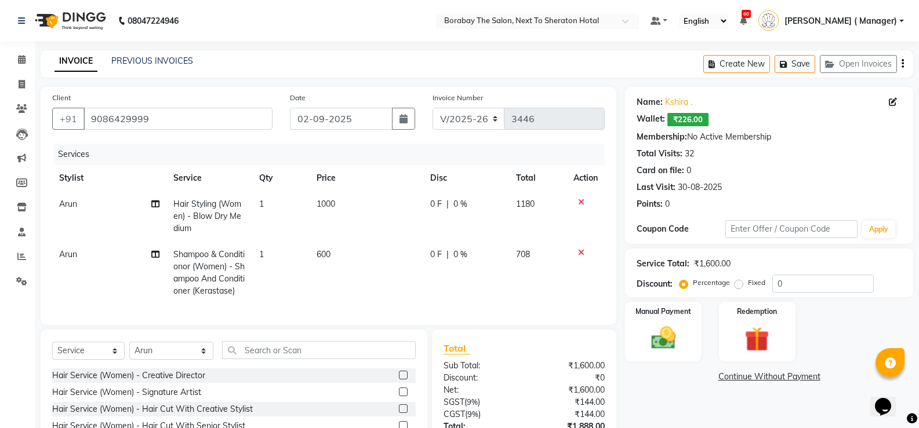
scroll to position [99, 0]
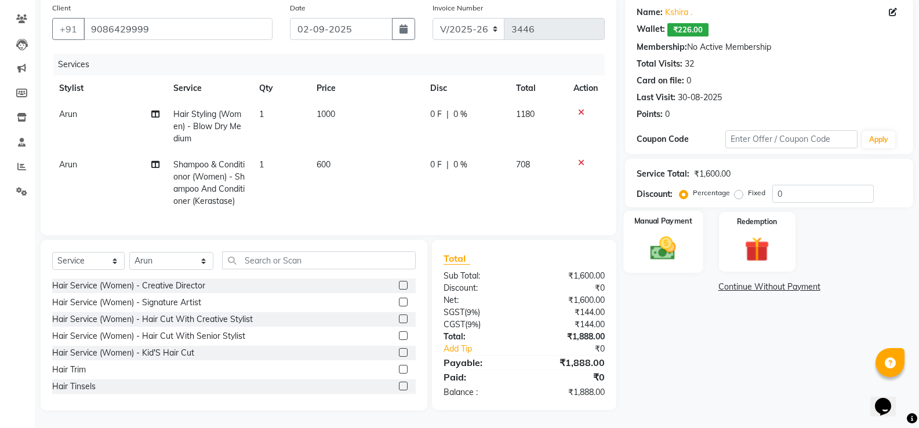
click at [678, 234] on img at bounding box center [662, 249] width 41 height 30
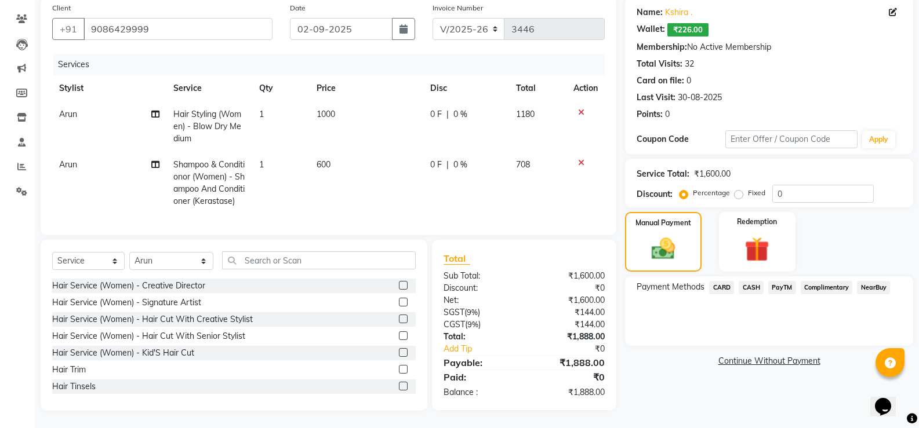
click at [779, 281] on span "PayTM" at bounding box center [782, 287] width 28 height 13
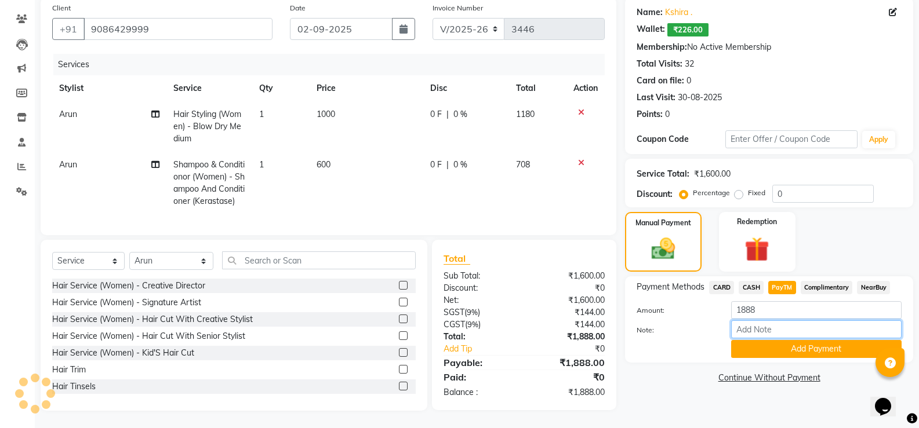
click at [755, 321] on input "Note:" at bounding box center [816, 330] width 170 height 18
click at [752, 301] on input "1888" at bounding box center [816, 310] width 170 height 18
click at [755, 301] on input "1888" at bounding box center [816, 310] width 170 height 18
click at [784, 372] on link "Continue Without Payment" at bounding box center [768, 378] width 283 height 12
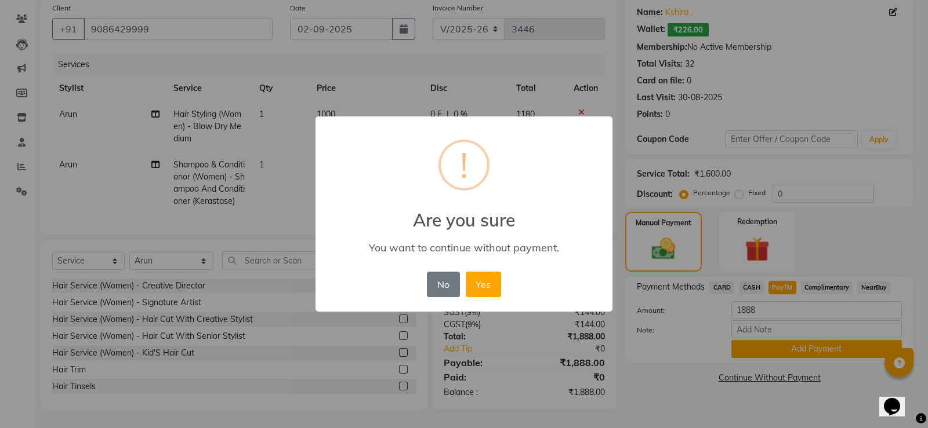
click at [482, 257] on div "× ! Are you sure You want to continue without payment. No No Yes" at bounding box center [463, 215] width 297 height 196
click at [482, 279] on button "Yes" at bounding box center [483, 285] width 35 height 26
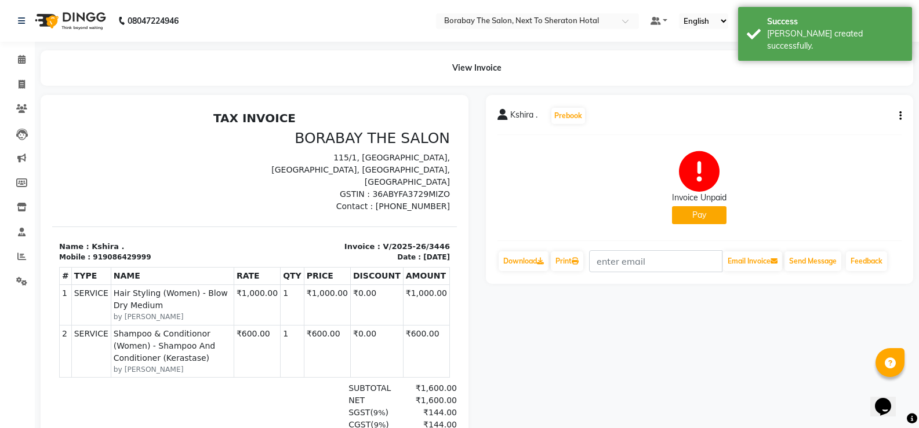
click at [711, 213] on button "Pay" at bounding box center [699, 215] width 54 height 18
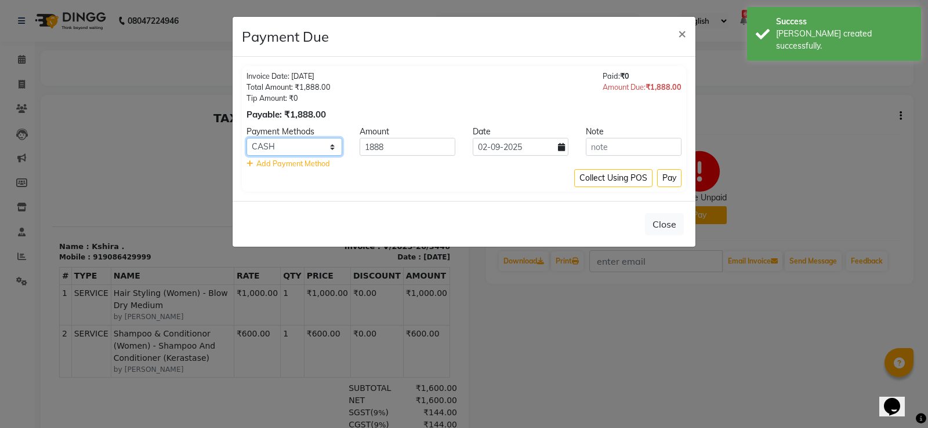
click at [285, 148] on select "CARD CASH PayTM Complimentary NearBuy" at bounding box center [294, 147] width 96 height 18
select select "6"
click at [246, 138] on select "CARD CASH PayTM Complimentary NearBuy" at bounding box center [294, 147] width 96 height 18
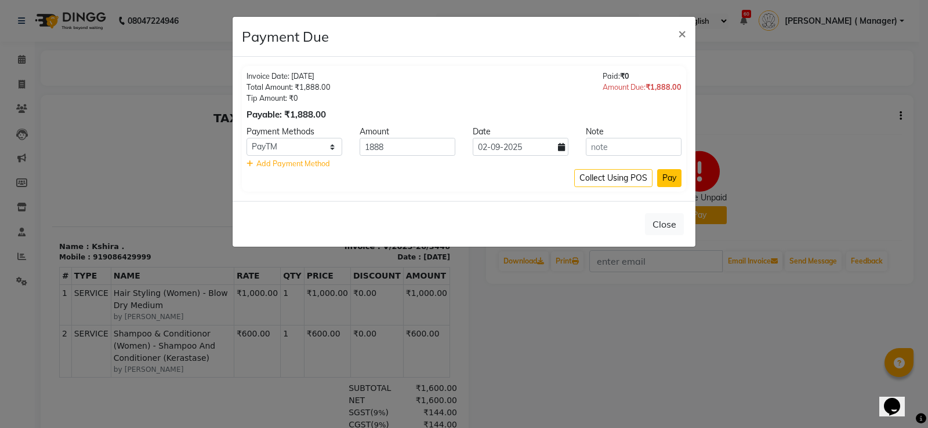
click at [668, 181] on button "Pay" at bounding box center [669, 178] width 24 height 18
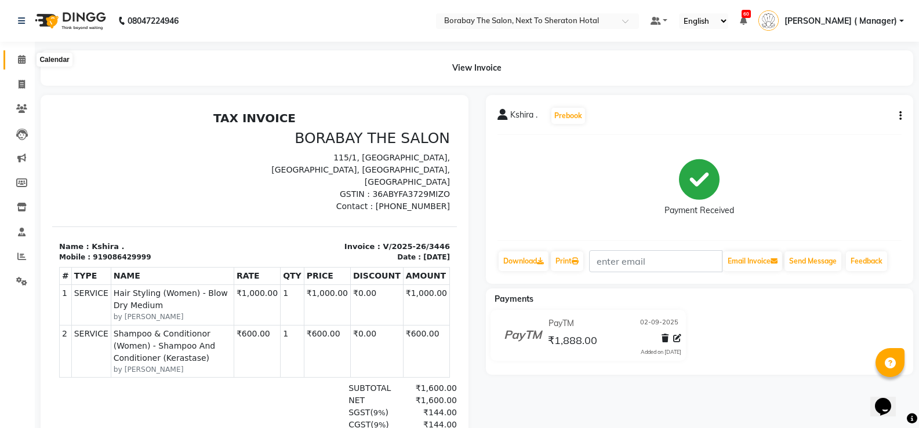
click at [20, 60] on icon at bounding box center [22, 59] width 8 height 9
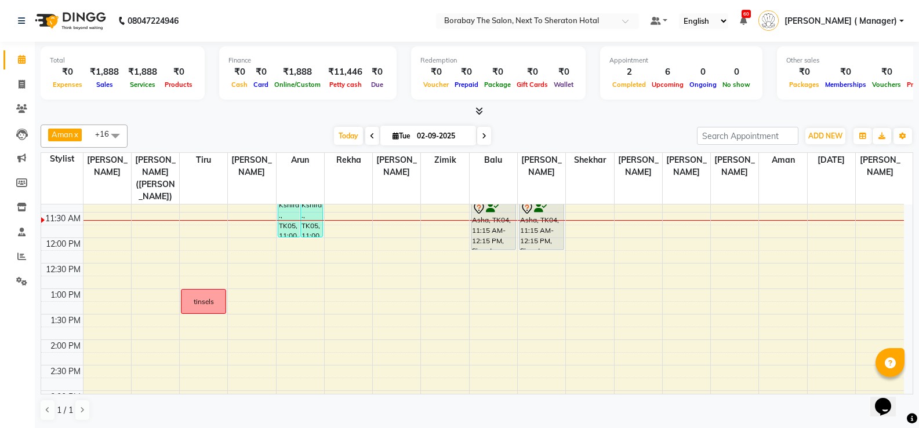
scroll to position [232, 0]
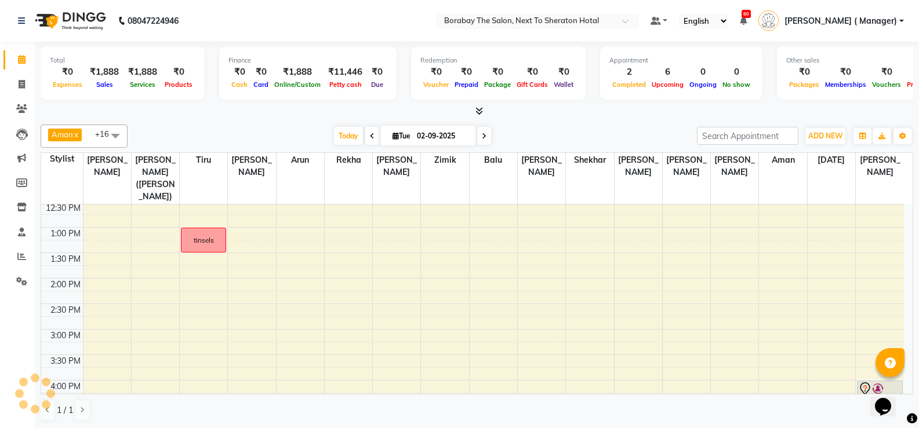
click at [441, 281] on div "8:00 AM 8:30 AM 9:00 AM 9:30 AM 10:00 AM 10:30 AM 11:00 AM 11:30 AM 12:00 PM 12…" at bounding box center [472, 304] width 863 height 663
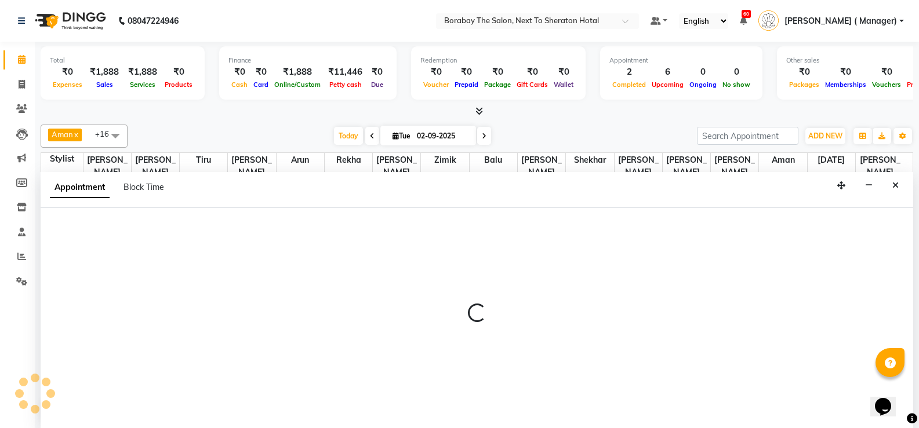
scroll to position [1, 0]
select select "31364"
select select "tentative"
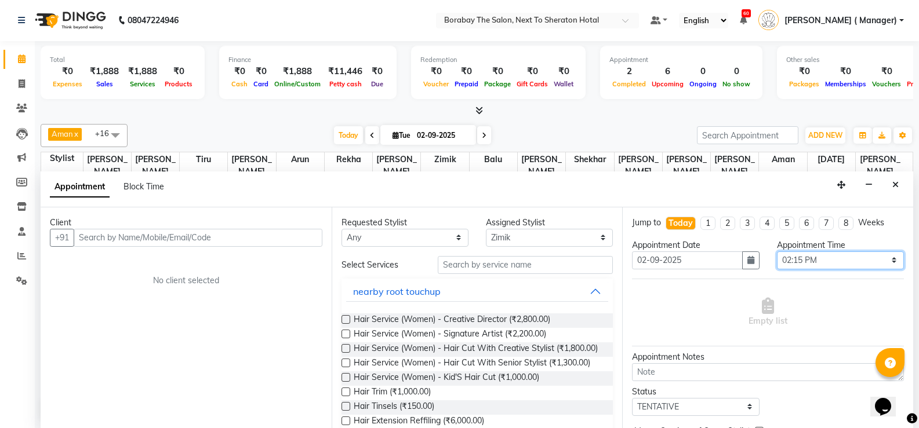
click at [886, 257] on select "Select 09:00 AM 09:15 AM 09:30 AM 09:45 AM 10:00 AM 10:15 AM 10:30 AM 10:45 AM …" at bounding box center [840, 261] width 127 height 18
select select "840"
click at [777, 252] on select "Select 09:00 AM 09:15 AM 09:30 AM 09:45 AM 10:00 AM 10:15 AM 10:30 AM 10:45 AM …" at bounding box center [840, 261] width 127 height 18
click at [234, 336] on div "Client +91 No client selected" at bounding box center [186, 318] width 291 height 221
click at [23, 59] on icon at bounding box center [22, 58] width 8 height 9
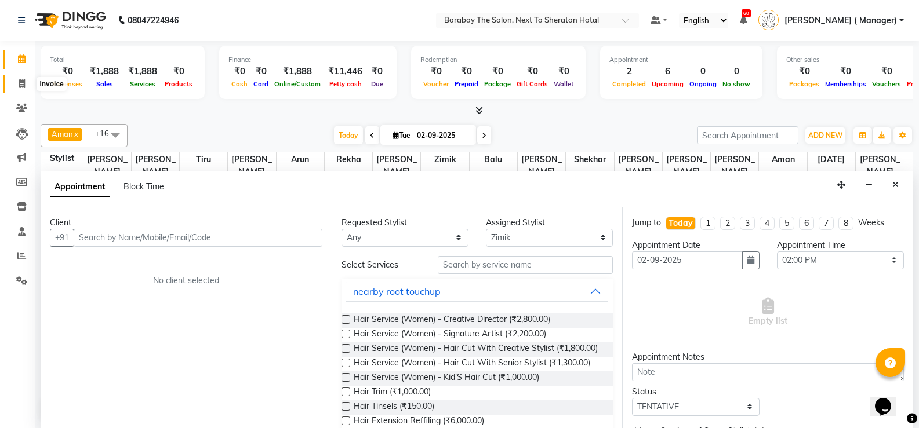
click at [21, 86] on icon at bounding box center [22, 83] width 6 height 9
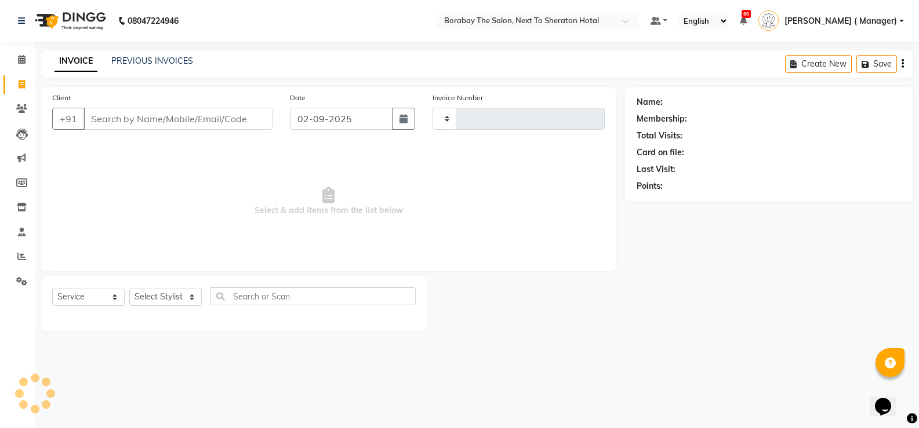
click at [21, 86] on icon at bounding box center [22, 84] width 6 height 9
select select "service"
type input "3447"
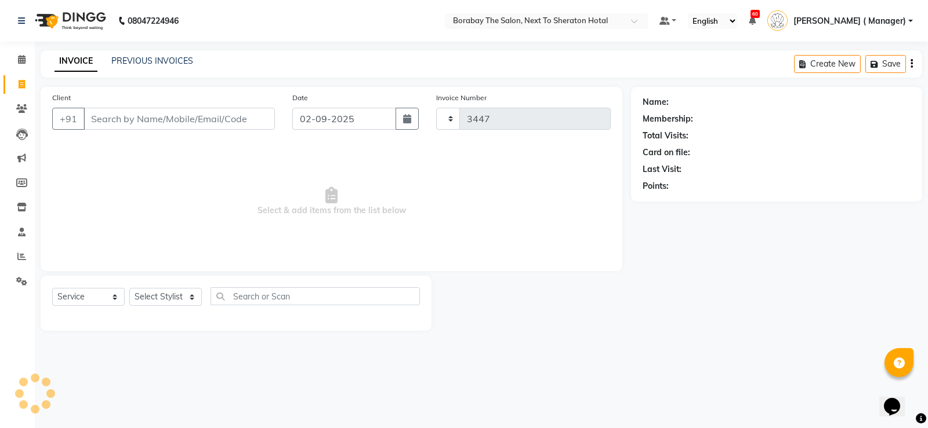
select select "4945"
click at [28, 56] on span at bounding box center [22, 59] width 20 height 13
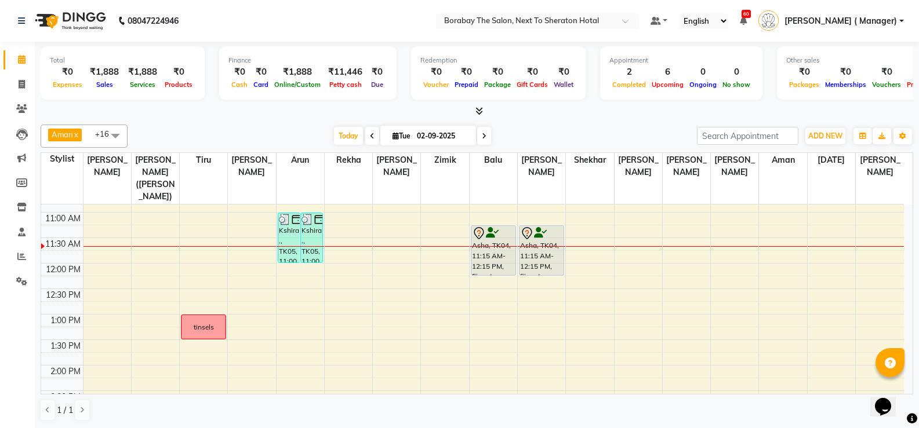
scroll to position [174, 0]
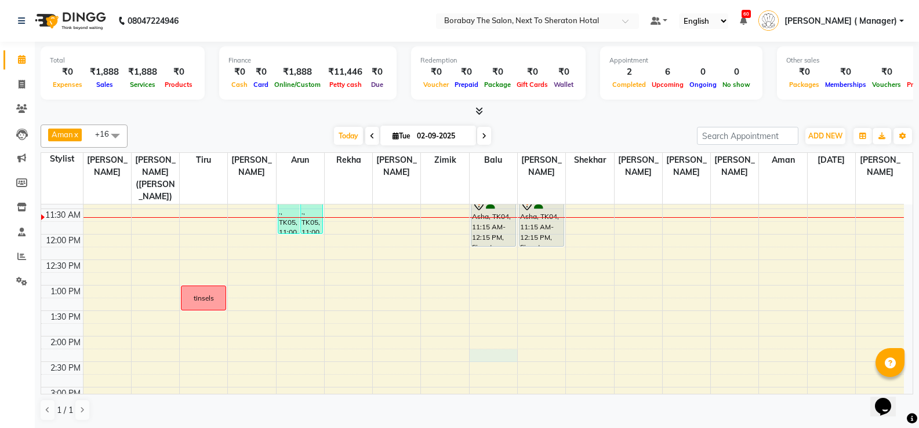
click at [488, 339] on div "8:00 AM 8:30 AM 9:00 AM 9:30 AM 10:00 AM 10:30 AM 11:00 AM 11:30 AM 12:00 PM 12…" at bounding box center [472, 362] width 863 height 663
select select "31366"
select select "tentative"
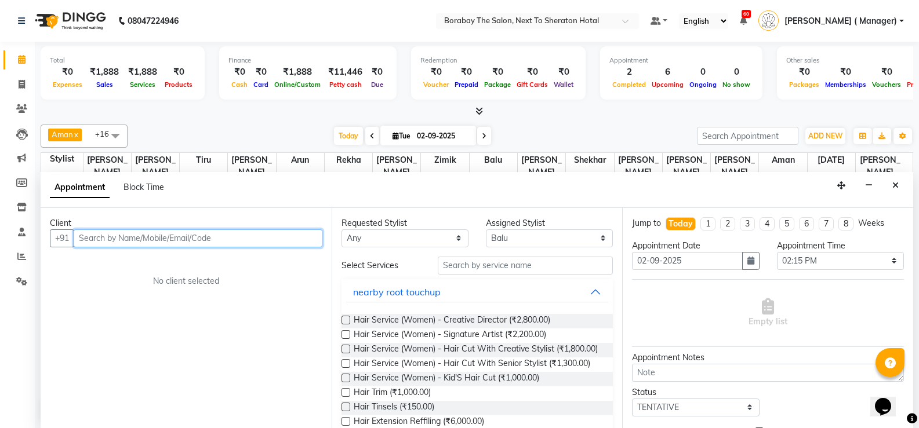
scroll to position [1, 0]
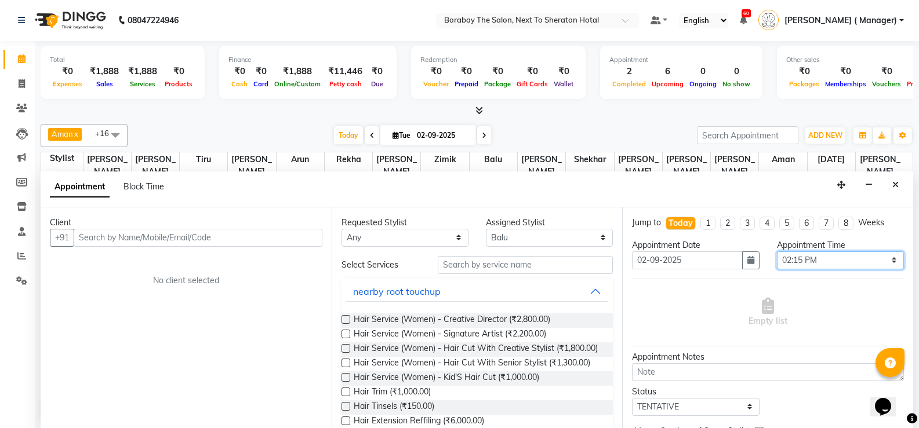
click at [885, 257] on select "Select 09:00 AM 09:15 AM 09:30 AM 09:45 AM 10:00 AM 10:15 AM 10:30 AM 10:45 AM …" at bounding box center [840, 261] width 127 height 18
select select "840"
click at [777, 252] on select "Select 09:00 AM 09:15 AM 09:30 AM 09:45 AM 10:00 AM 10:15 AM 10:30 AM 10:45 AM …" at bounding box center [840, 261] width 127 height 18
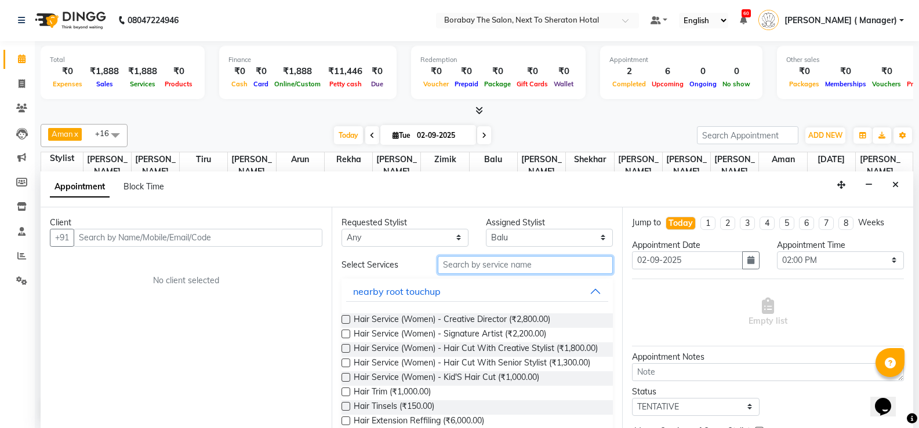
click at [496, 272] on input "text" at bounding box center [525, 265] width 175 height 18
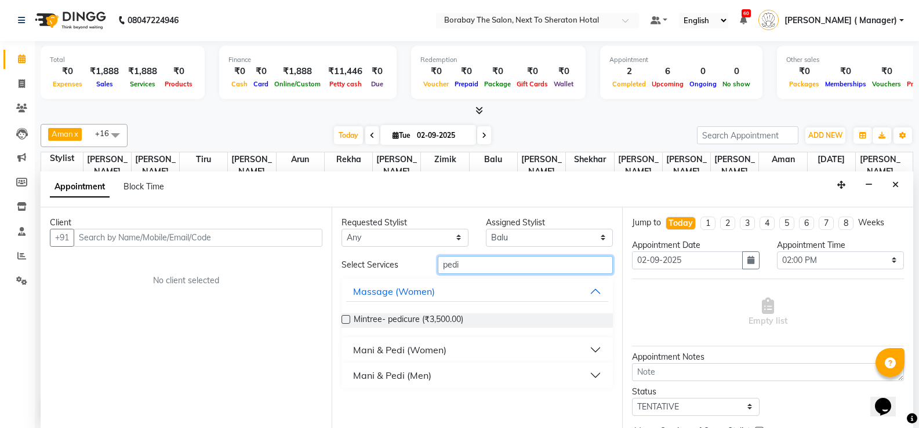
type input "pedi"
click at [591, 349] on button "Mani & Pedi (Women)" at bounding box center [477, 350] width 263 height 21
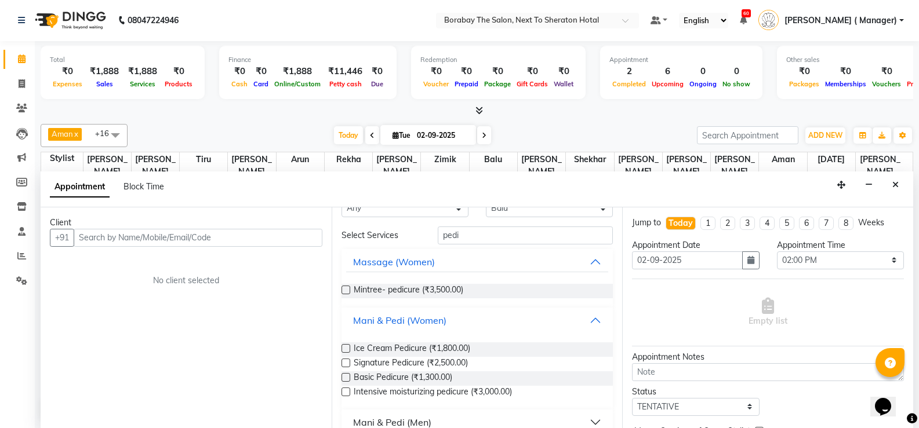
scroll to position [46, 0]
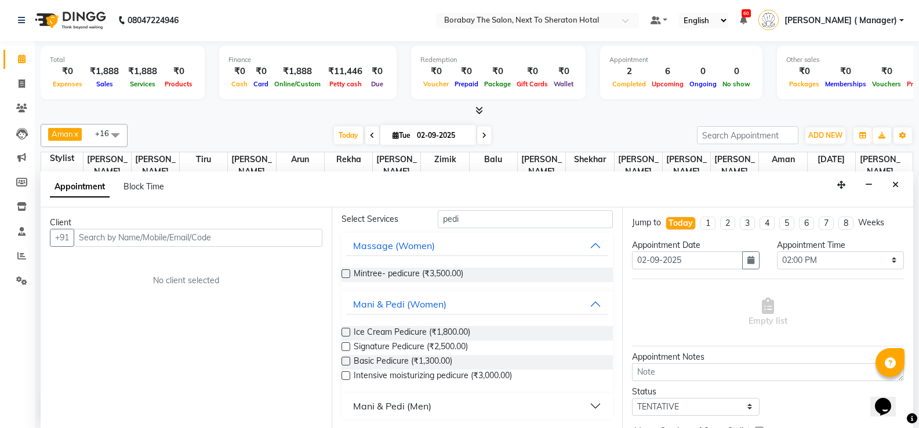
click at [338, 362] on div "Requested Stylist Any [PERSON_NAME] [PERSON_NAME] [PERSON_NAME] (Sameer) [DATE]…" at bounding box center [477, 318] width 291 height 221
click at [340, 361] on div "Requested Stylist Any [PERSON_NAME] [PERSON_NAME] [PERSON_NAME] (Sameer) [DATE]…" at bounding box center [477, 318] width 291 height 221
click at [114, 238] on input "text" at bounding box center [198, 238] width 249 height 18
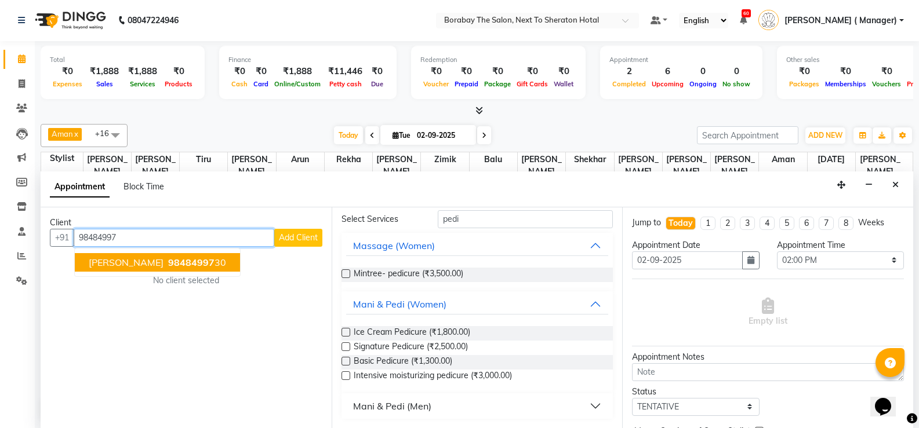
click at [152, 257] on span "[PERSON_NAME]" at bounding box center [126, 263] width 75 height 12
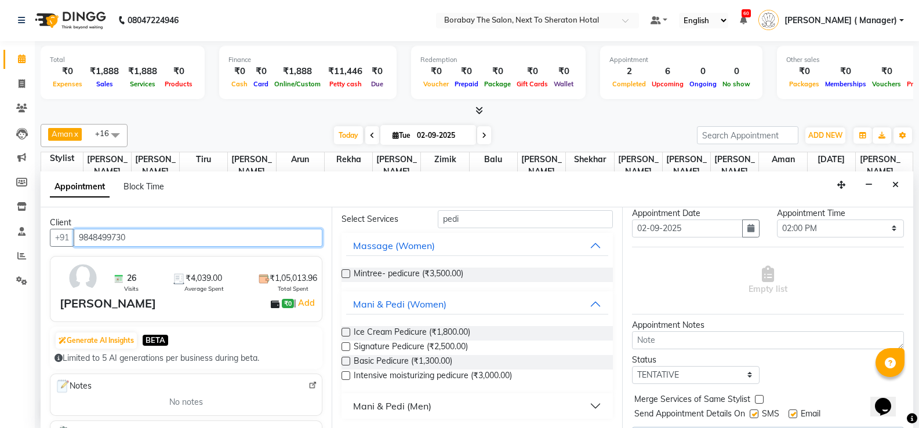
scroll to position [62, 0]
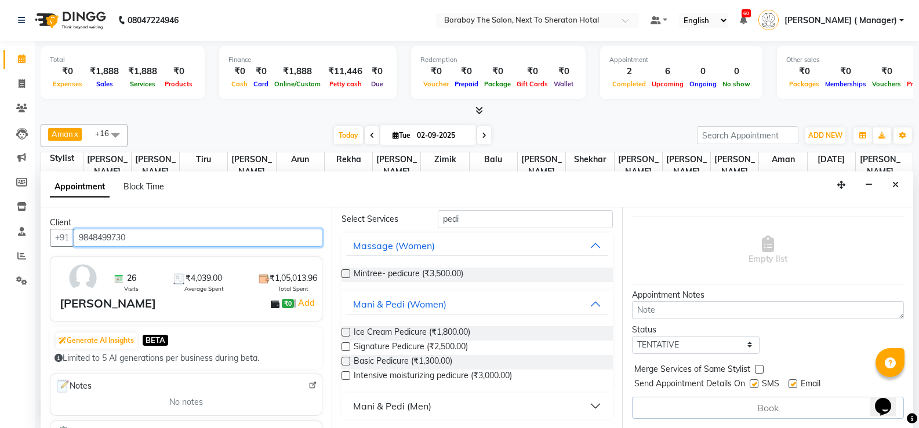
type input "9848499730"
click at [348, 366] on div at bounding box center [345, 364] width 8 height 12
click at [348, 361] on label at bounding box center [345, 361] width 9 height 9
click at [348, 361] on input "checkbox" at bounding box center [345, 363] width 8 height 8
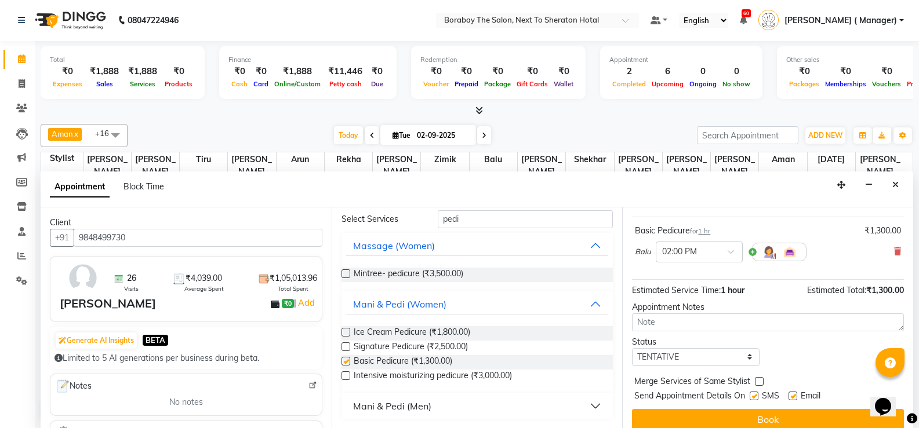
checkbox input "false"
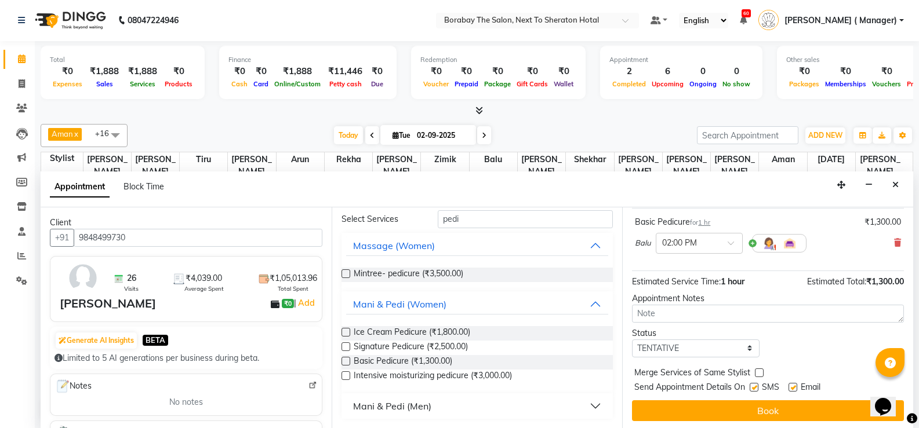
scroll to position [73, 0]
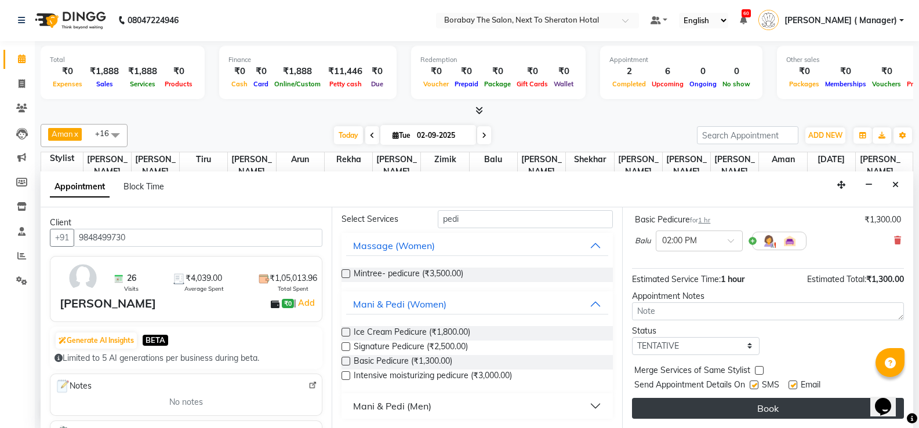
click at [770, 410] on button "Book" at bounding box center [768, 408] width 272 height 21
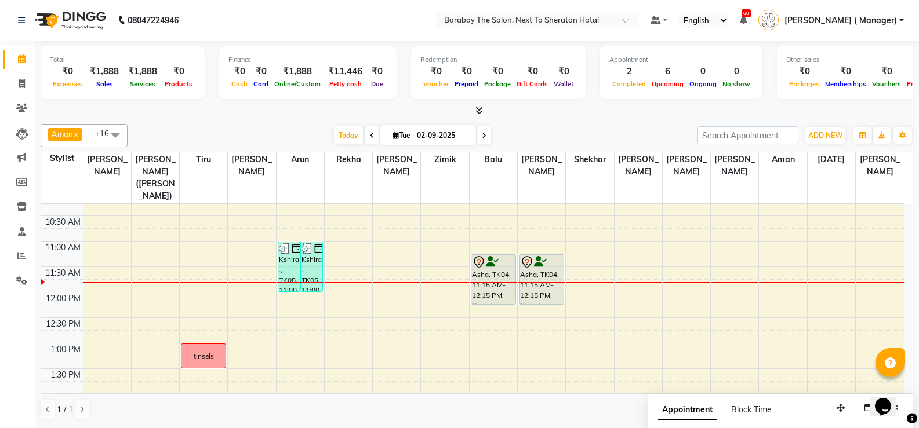
scroll to position [116, 0]
click at [158, 369] on div "8:00 AM 8:30 AM 9:00 AM 9:30 AM 10:00 AM 10:30 AM 11:00 AM 11:30 AM 12:00 PM 12…" at bounding box center [472, 419] width 863 height 663
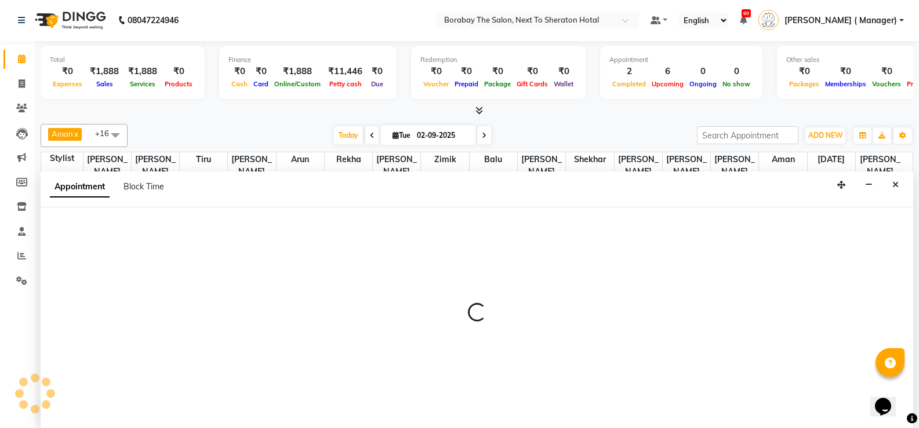
select select "31355"
select select "tentative"
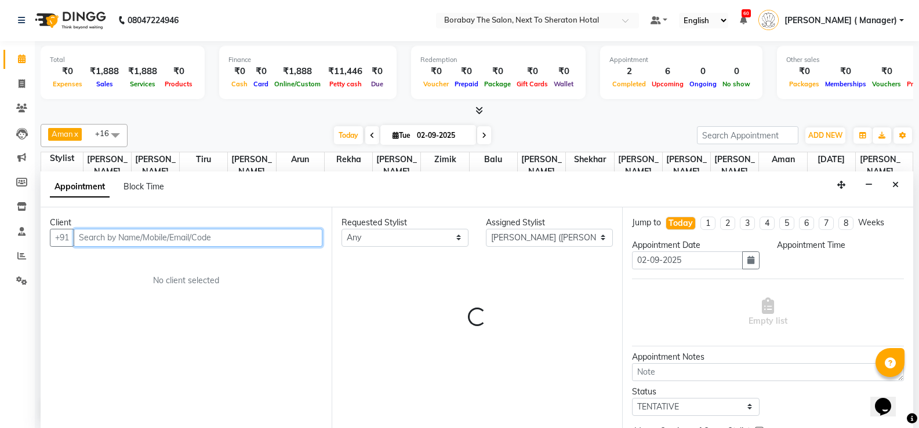
select select "810"
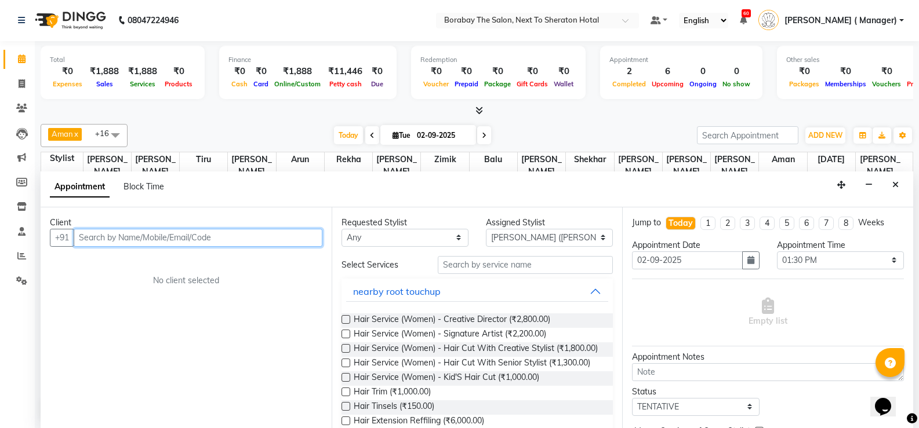
click at [188, 238] on input "text" at bounding box center [198, 238] width 249 height 18
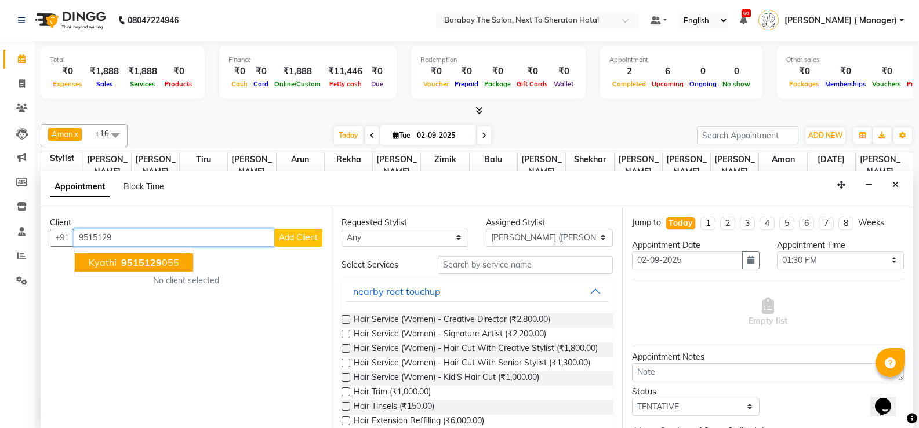
click at [175, 269] on button "Kyathi 9515129 055" at bounding box center [134, 262] width 118 height 19
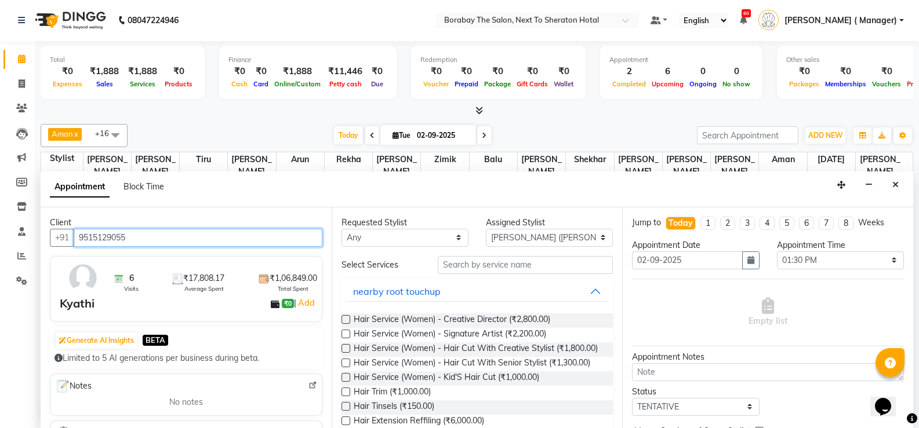
type input "9515129055"
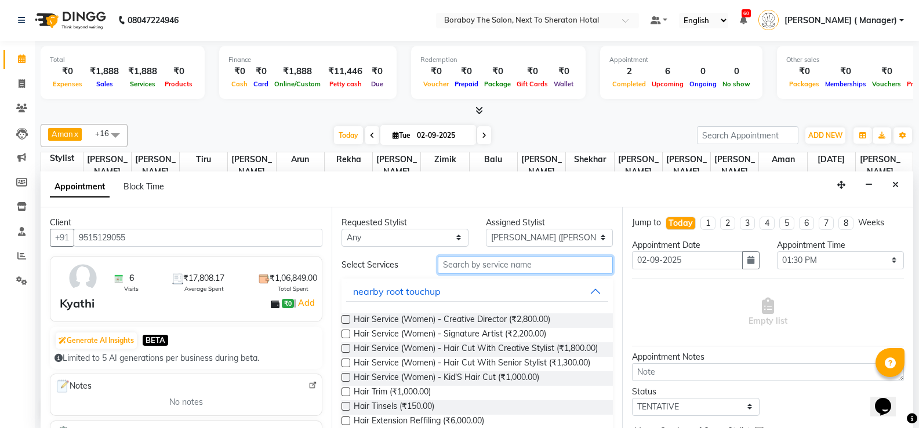
click at [531, 270] on input "text" at bounding box center [525, 265] width 175 height 18
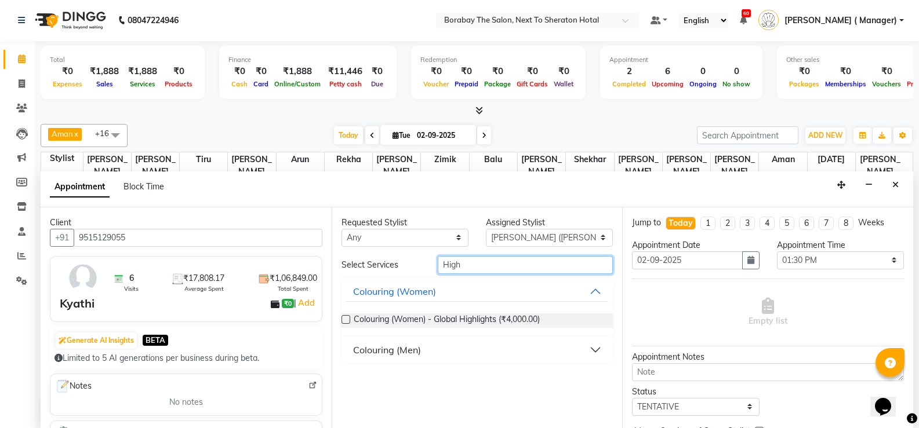
type input "High"
click at [340, 319] on div "Requested Stylist Any [PERSON_NAME] [PERSON_NAME] [PERSON_NAME] (Sameer) [DATE]…" at bounding box center [477, 318] width 291 height 221
click at [350, 319] on div "Colouring (Women) - Global Highlights (₹4,000.00)" at bounding box center [477, 321] width 272 height 14
click at [347, 317] on label at bounding box center [345, 319] width 9 height 9
click at [347, 317] on input "checkbox" at bounding box center [345, 321] width 8 height 8
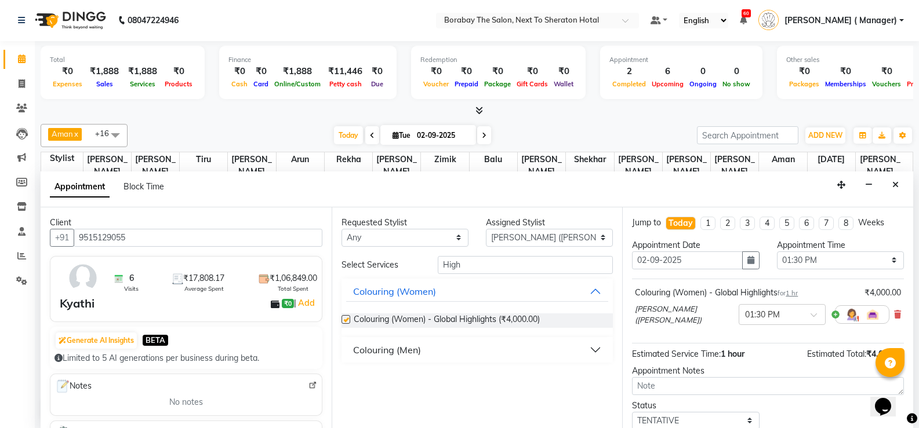
checkbox input "false"
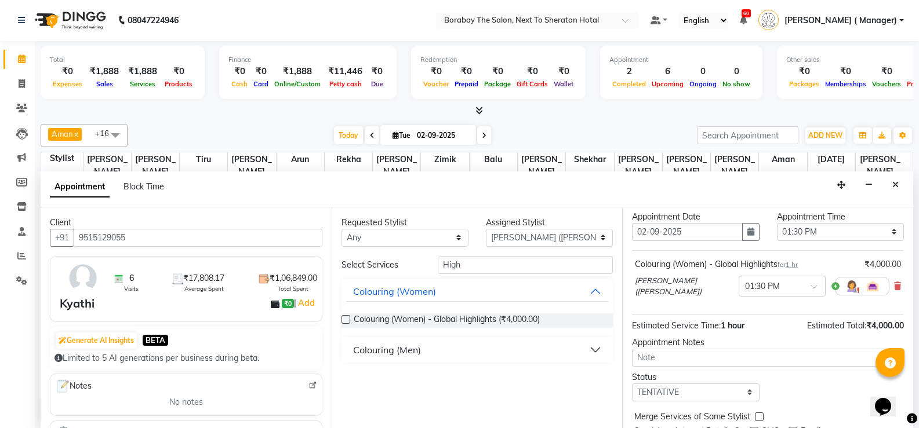
scroll to position [73, 0]
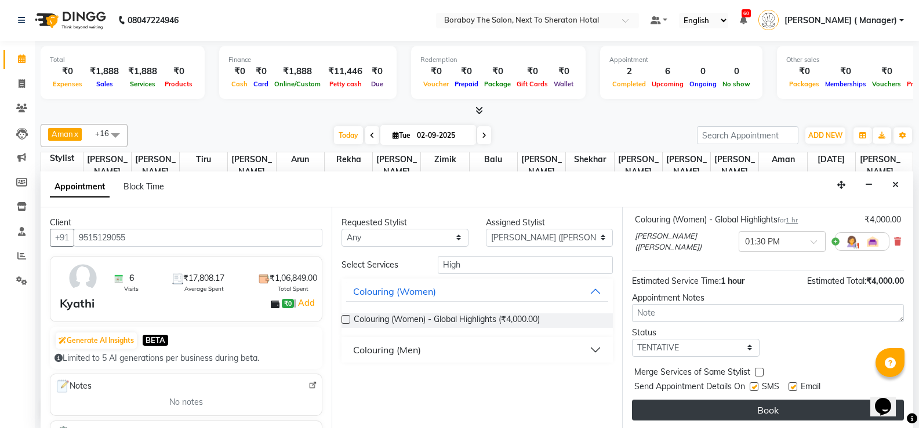
click at [768, 406] on button "Book" at bounding box center [768, 410] width 272 height 21
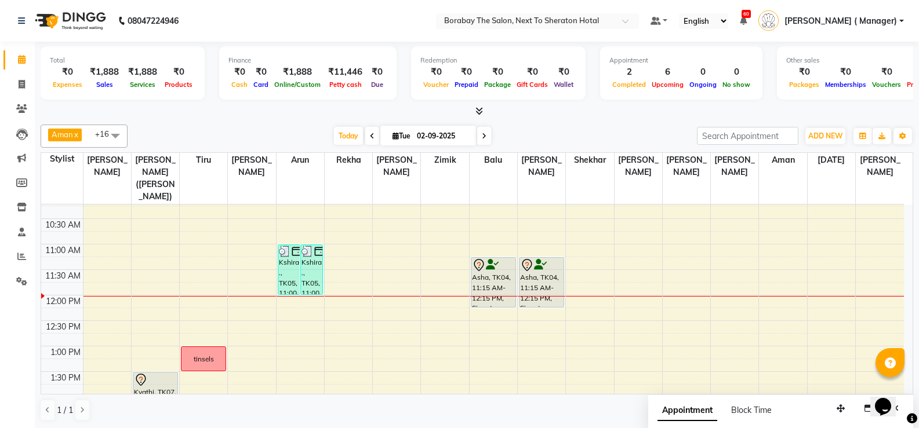
scroll to position [0, 0]
